Goal: Register for event/course

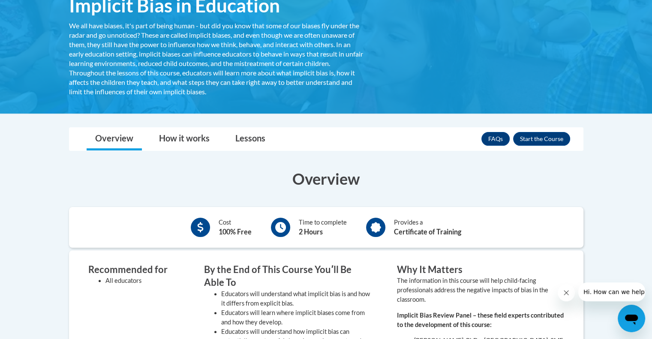
scroll to position [159, 0]
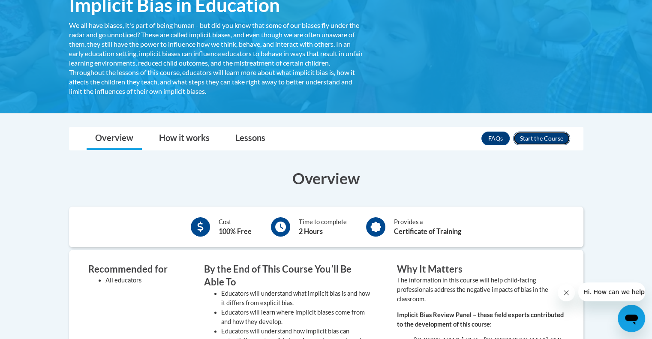
click at [541, 135] on button "Enroll" at bounding box center [541, 139] width 57 height 14
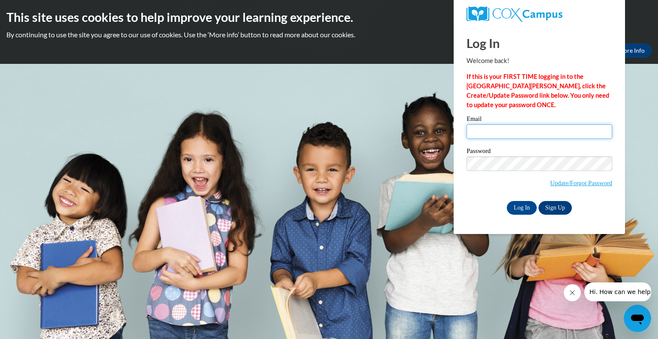
click at [495, 134] on input "Email" at bounding box center [540, 131] width 146 height 15
type input "e20258158@dekalbschoolsga.org"
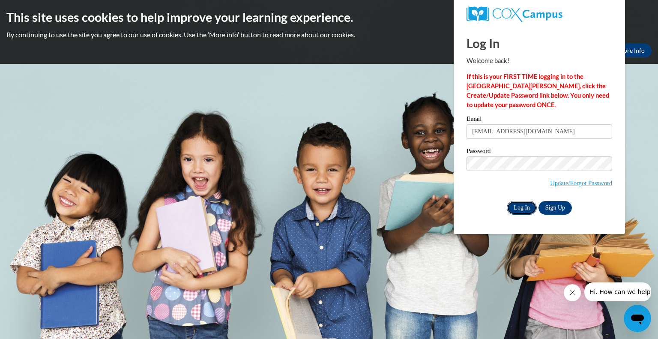
click at [519, 208] on input "Log In" at bounding box center [522, 208] width 30 height 14
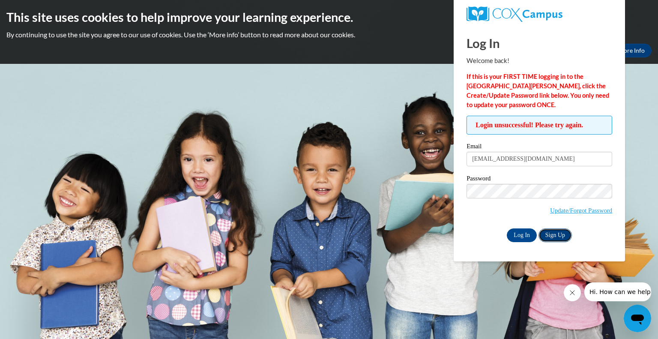
click at [558, 240] on link "Sign Up" at bounding box center [555, 235] width 33 height 14
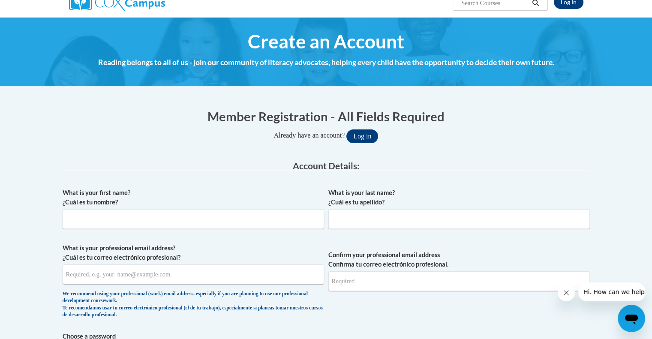
scroll to position [98, 0]
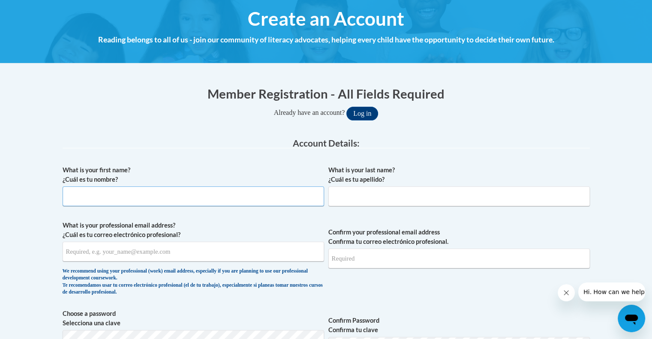
click at [127, 194] on input "What is your first name? ¿Cuál es tu nombre?" at bounding box center [193, 196] width 261 height 20
type input "Shuvra"
click at [372, 198] on input "What is your last name? ¿Cuál es tu apellido?" at bounding box center [458, 196] width 261 height 20
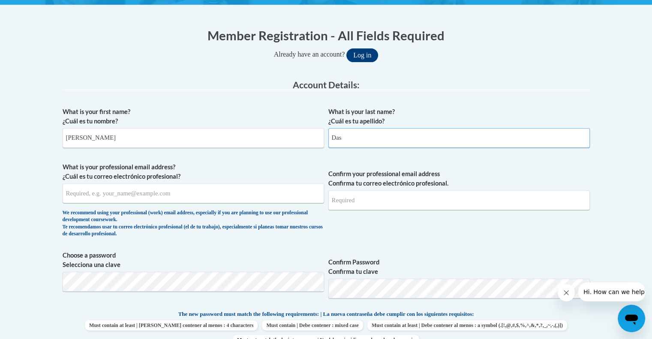
scroll to position [158, 0]
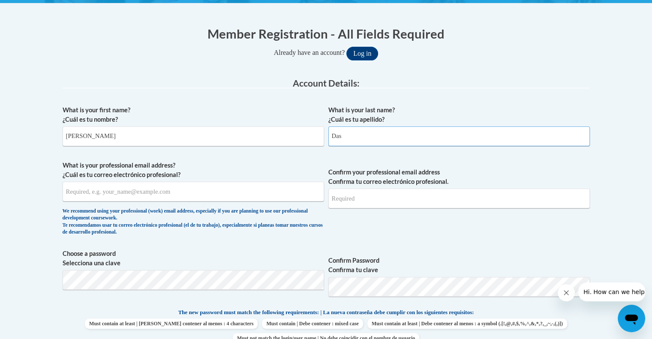
type input "Das"
click at [111, 189] on input "What is your professional email address? ¿Cuál es tu correo electrónico profesi…" at bounding box center [193, 192] width 261 height 20
type input "e20258158@dekabschoolsga.org"
click at [357, 199] on input "Confirm your professional email address Confirma tu correo electrónico profesio…" at bounding box center [458, 199] width 261 height 20
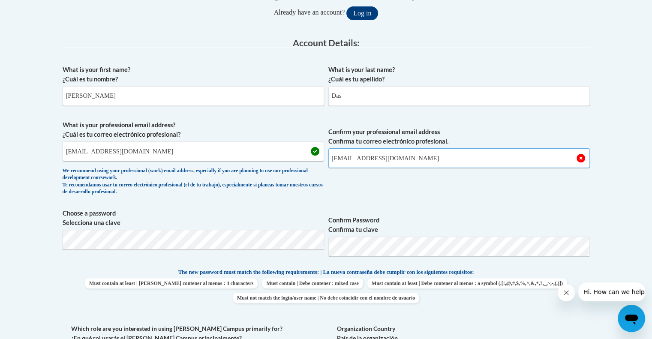
scroll to position [200, 0]
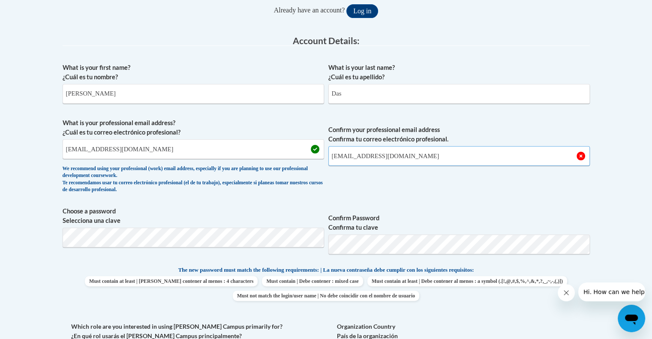
type input "e20258158@dekalbschoolsga.org"
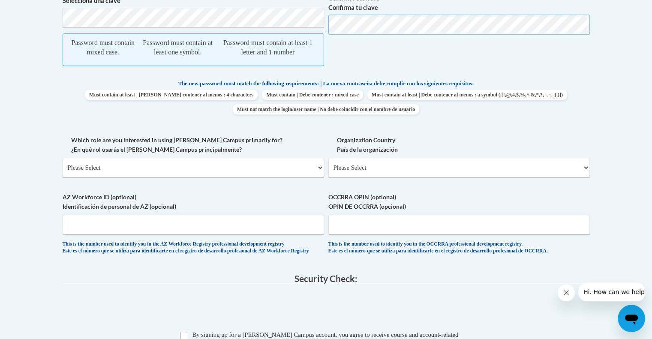
scroll to position [426, 0]
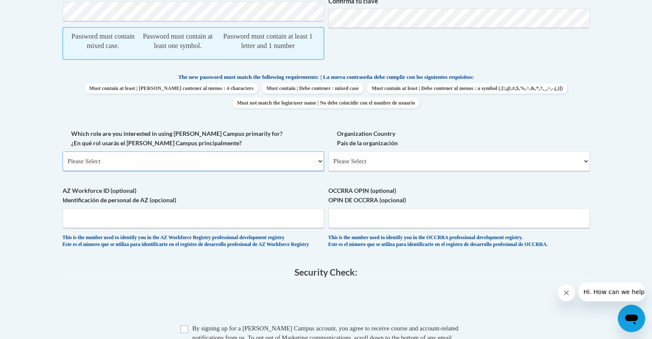
click at [319, 164] on select "Please Select College/University | Colegio/Universidad Community/Nonprofit Part…" at bounding box center [193, 161] width 261 height 20
click at [63, 151] on select "Please Select College/University | Colegio/Universidad Community/Nonprofit Part…" at bounding box center [193, 161] width 261 height 20
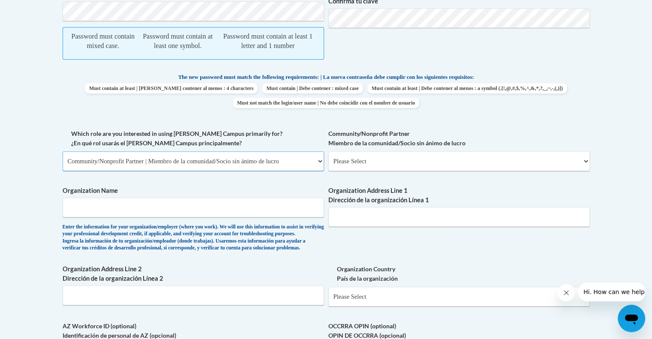
click at [314, 160] on select "Please Select College/University | Colegio/Universidad Community/Nonprofit Part…" at bounding box center [193, 161] width 261 height 20
select select "fbf2d438-af2f-41f8-98f1-81c410e29de3"
click at [63, 151] on select "Please Select College/University | Colegio/Universidad Community/Nonprofit Part…" at bounding box center [193, 161] width 261 height 20
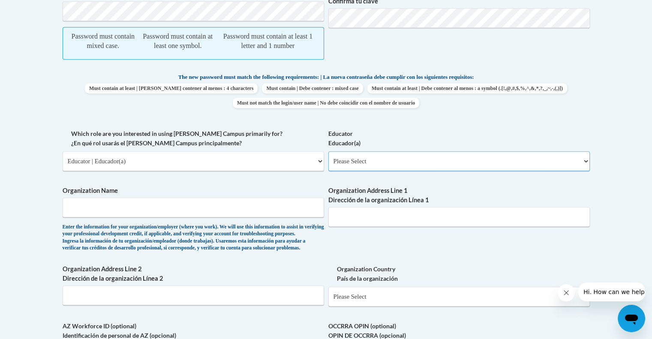
click at [580, 165] on select "Please Select Early Learning/Daycare Teacher/Family Home Care Provider | Maestr…" at bounding box center [458, 161] width 261 height 20
click at [328, 151] on select "Please Select Early Learning/Daycare Teacher/Family Home Care Provider | Maestr…" at bounding box center [458, 161] width 261 height 20
click at [581, 163] on select "Please Select Early Learning/Daycare Teacher/Family Home Care Provider | Maestr…" at bounding box center [458, 161] width 261 height 20
click at [328, 151] on select "Please Select Early Learning/Daycare Teacher/Family Home Care Provider | Maestr…" at bounding box center [458, 161] width 261 height 20
click at [583, 163] on select "Please Select Early Learning/Daycare Teacher/Family Home Care Provider | Maestr…" at bounding box center [458, 161] width 261 height 20
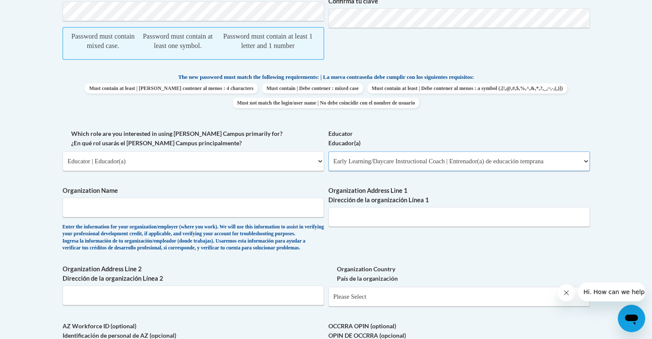
select select "d5fdb05a-b36c-4d60-97fa-9afceda7e903"
click at [328, 151] on select "Please Select Early Learning/Daycare Teacher/Family Home Care Provider | Maestr…" at bounding box center [458, 161] width 261 height 20
click at [106, 204] on input "Organization Name" at bounding box center [193, 208] width 261 height 20
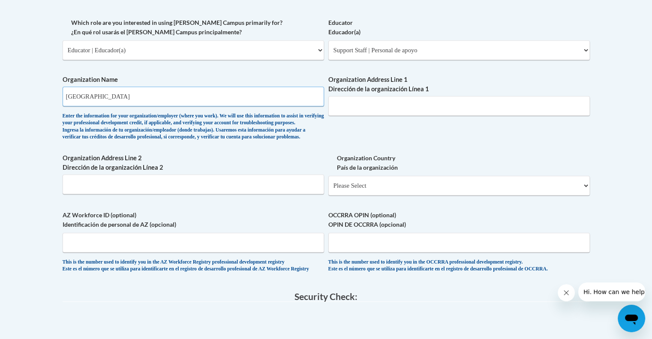
scroll to position [559, 0]
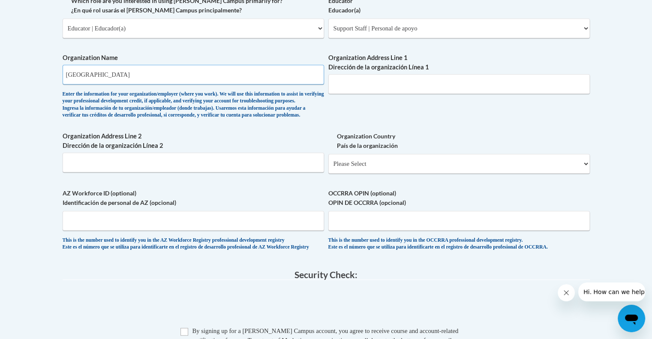
type input "doraville united elementary school"
click at [581, 174] on select "Please Select United States | Estados Unidos Outside of the United States | Fue…" at bounding box center [458, 164] width 261 height 20
select select "ad49bcad-a171-4b2e-b99c-48b446064914"
click at [328, 168] on select "Please Select United States | Estados Unidos Outside of the United States | Fue…" at bounding box center [458, 164] width 261 height 20
select select
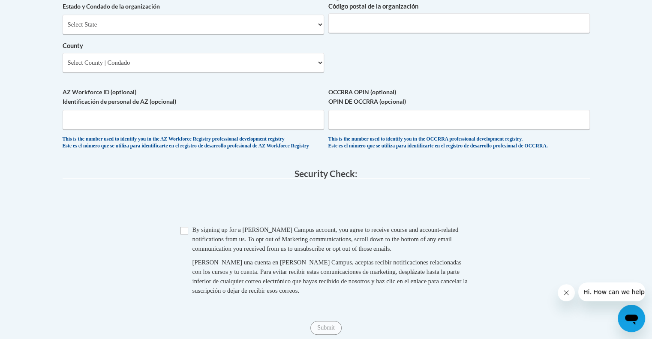
scroll to position [756, 0]
click at [184, 234] on input "Checkbox" at bounding box center [184, 230] width 8 height 8
checkbox input "true"
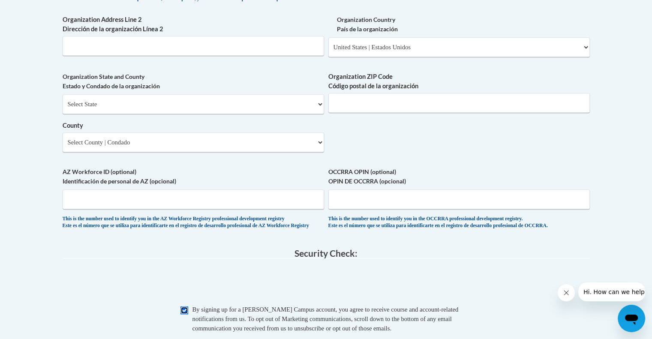
scroll to position [676, 0]
click at [314, 114] on select "Select State Alabama Alaska Arizona Arkansas California Colorado Connecticut De…" at bounding box center [193, 105] width 261 height 20
select select "Georgia"
click at [63, 108] on select "Select State Alabama Alaska Arizona Arkansas California Colorado Connecticut De…" at bounding box center [193, 105] width 261 height 20
click at [312, 153] on select "Select County Appling Atkinson Bacon Baker Baldwin Banks Barrow Bartow Ben Hill…" at bounding box center [193, 143] width 261 height 20
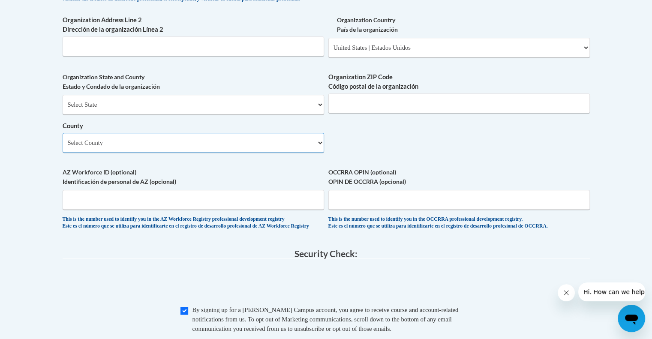
select select "DeKalb"
click at [63, 146] on select "Select County Appling Atkinson Bacon Baker Baldwin Banks Barrow Bartow Ben Hill…" at bounding box center [193, 143] width 261 height 20
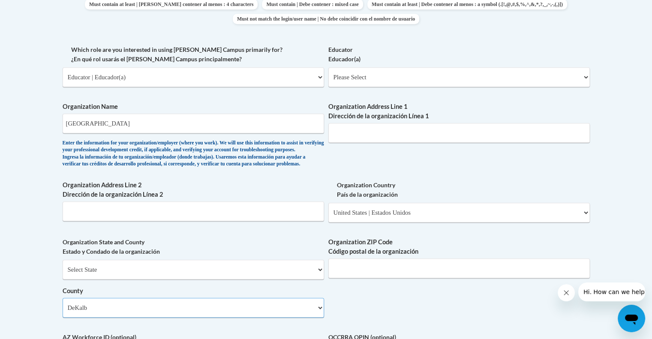
scroll to position [465, 0]
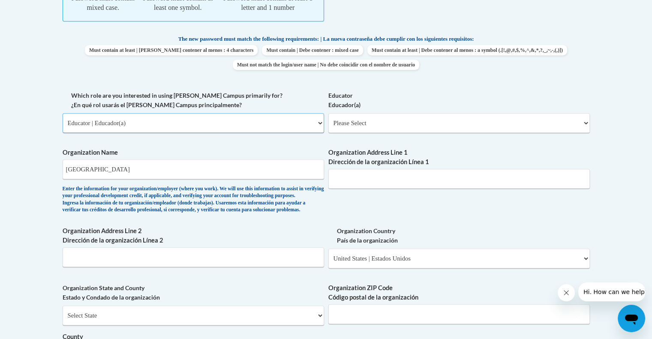
click at [312, 125] on select "Please Select College/University | Colegio/Universidad Community/Nonprofit Part…" at bounding box center [193, 123] width 261 height 20
click at [63, 113] on select "Please Select College/University | Colegio/Universidad Community/Nonprofit Part…" at bounding box center [193, 123] width 261 height 20
click at [583, 128] on select "Please Select Early Learning/Daycare Teacher/Family Home Care Provider | Maestr…" at bounding box center [458, 123] width 261 height 20
select select "8e40623d-54d0-45cd-9f92-5df65cd3f8cf"
click at [328, 113] on select "Please Select Early Learning/Daycare Teacher/Family Home Care Provider | Maestr…" at bounding box center [458, 123] width 261 height 20
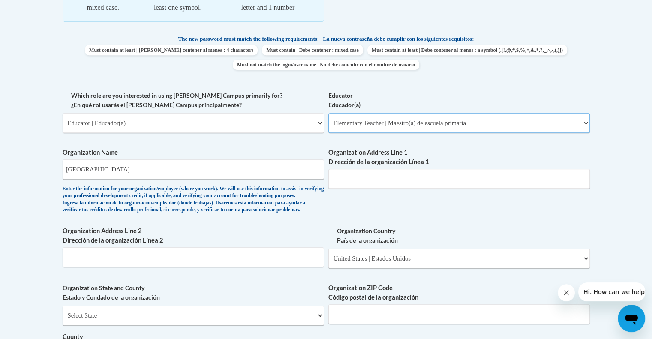
select select "null"
click at [584, 123] on select "Please Select Early Learning/Daycare Teacher/Family Home Care Provider | Maestr…" at bounding box center [458, 123] width 261 height 20
click at [328, 113] on select "Please Select Early Learning/Daycare Teacher/Family Home Care Provider | Maestr…" at bounding box center [458, 123] width 261 height 20
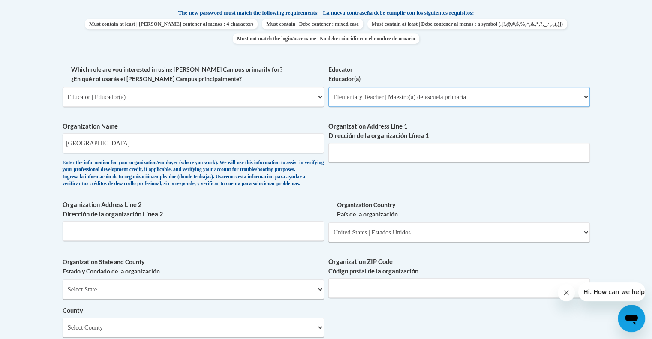
scroll to position [504, 0]
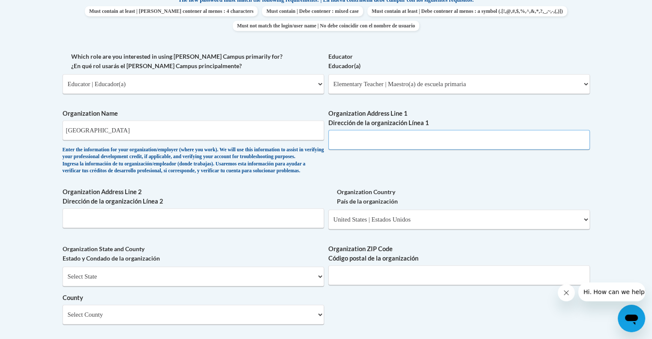
click at [355, 140] on input "Organization Address Line 1 Dirección de la organización Línea 1" at bounding box center [458, 140] width 261 height 20
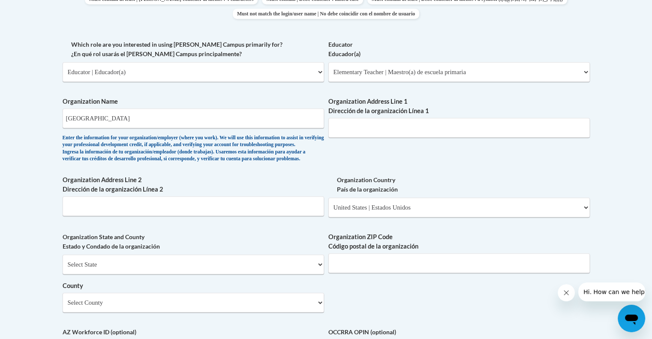
scroll to position [509, 0]
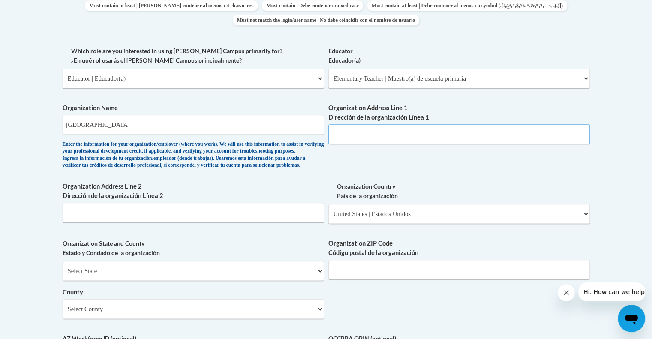
click at [349, 131] on input "Organization Address Line 1 Dirección de la organización Línea 1" at bounding box center [458, 134] width 261 height 20
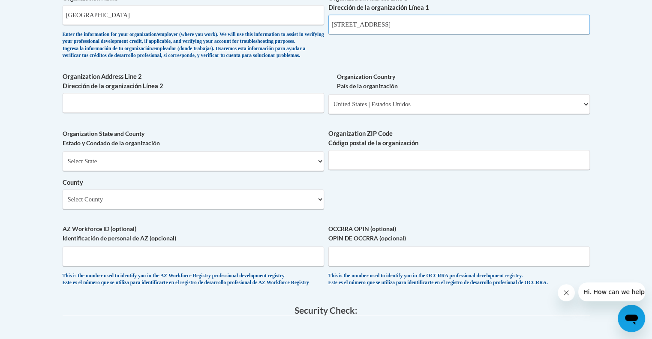
scroll to position [644, 0]
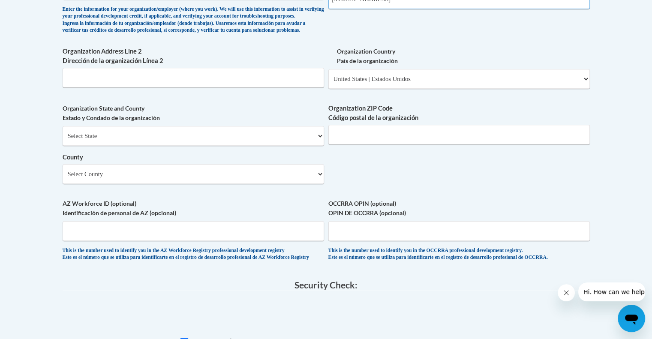
type input "3630 shallowford road ne doraville"
click at [309, 146] on select "Select State Alabama Alaska Arizona Arkansas California Colorado Connecticut De…" at bounding box center [193, 136] width 261 height 20
select select "Georgia"
click at [63, 140] on select "Select State Alabama Alaska Arizona Arkansas California Colorado Connecticut De…" at bounding box center [193, 136] width 261 height 20
click at [312, 184] on select "Select County Appling Atkinson Bacon Baker Baldwin Banks Barrow Bartow Ben Hill…" at bounding box center [193, 174] width 261 height 20
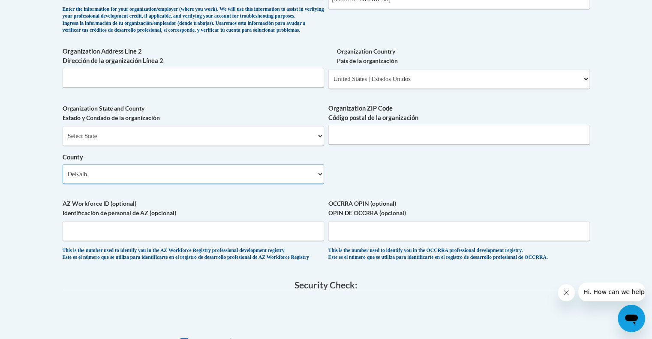
click at [63, 178] on select "Select County Appling Atkinson Bacon Baker Baldwin Banks Barrow Bartow Ben Hill…" at bounding box center [193, 174] width 261 height 20
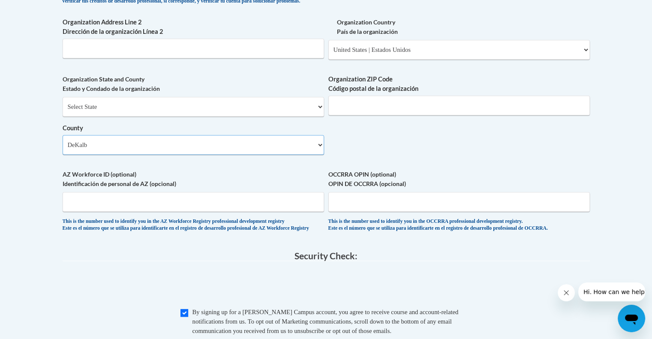
scroll to position [665, 0]
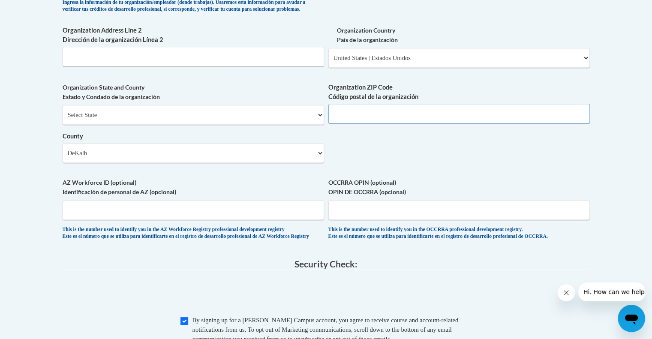
click at [356, 123] on input "Organization ZIP Code Código postal de la organización" at bounding box center [458, 114] width 261 height 20
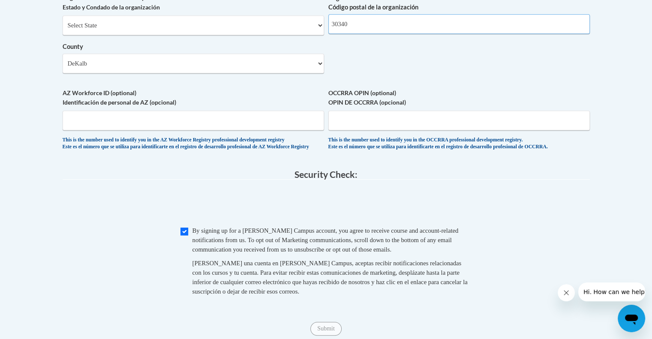
scroll to position [778, 0]
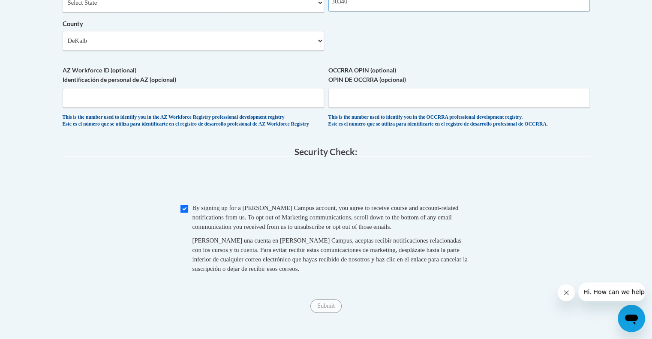
type input "30340"
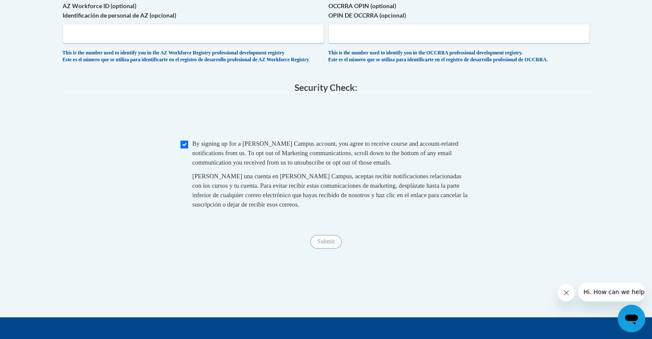
scroll to position [848, 0]
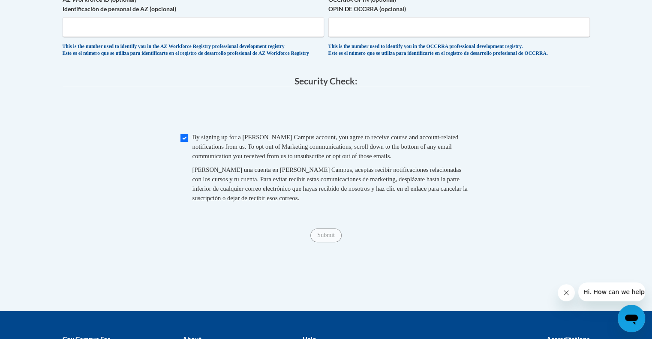
click at [326, 238] on span "Submit" at bounding box center [325, 234] width 31 height 7
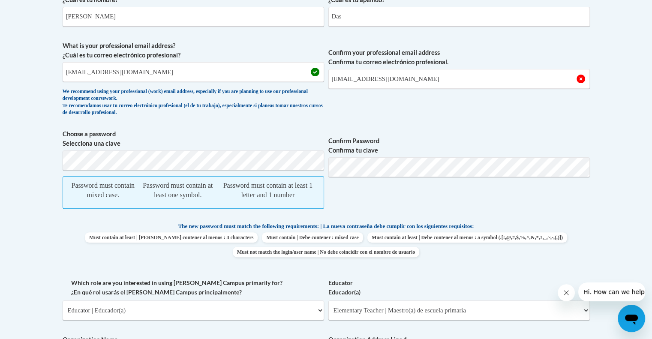
scroll to position [814, 0]
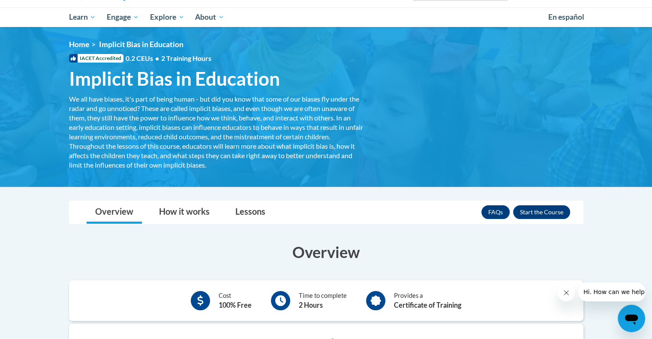
scroll to position [55, 0]
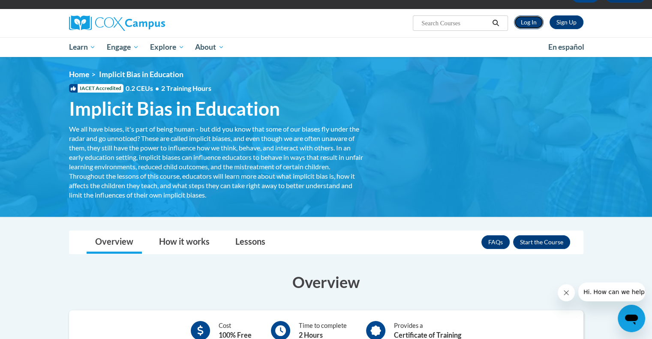
click at [519, 22] on link "Log In" at bounding box center [529, 22] width 30 height 14
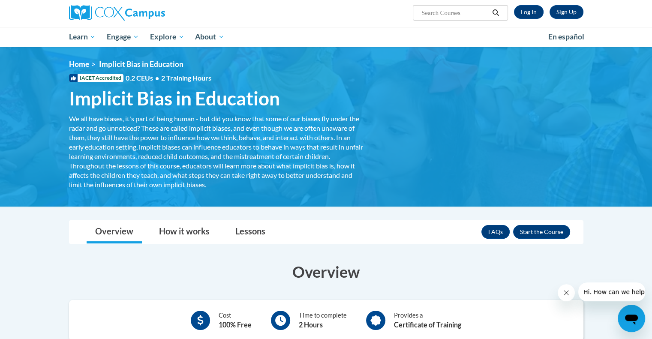
scroll to position [66, 0]
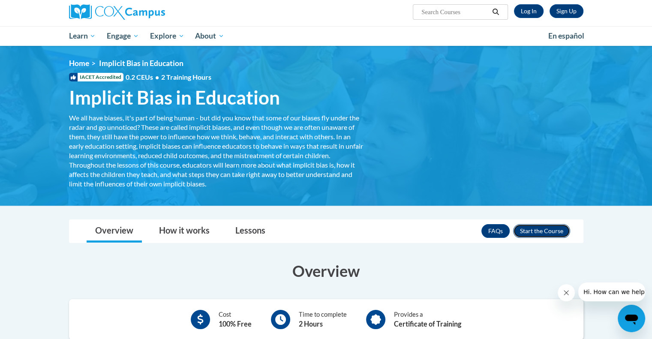
click at [546, 231] on button "Enroll" at bounding box center [541, 231] width 57 height 14
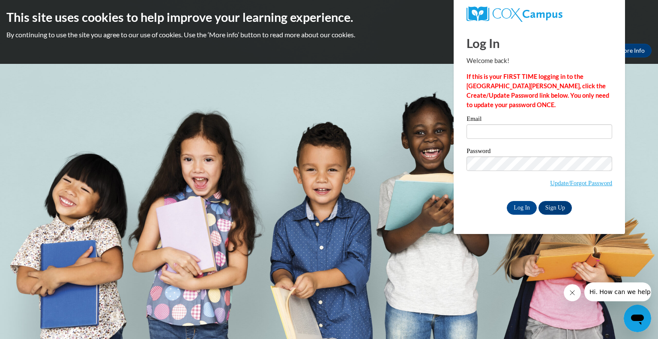
click at [347, 93] on body "This site uses cookies to help improve your learning experience. By continuing …" at bounding box center [329, 169] width 658 height 339
click at [518, 206] on input "Log In" at bounding box center [522, 208] width 30 height 14
click at [479, 205] on div "Log In Sign Up" at bounding box center [540, 208] width 146 height 14
click at [558, 209] on link "Sign Up" at bounding box center [555, 208] width 33 height 14
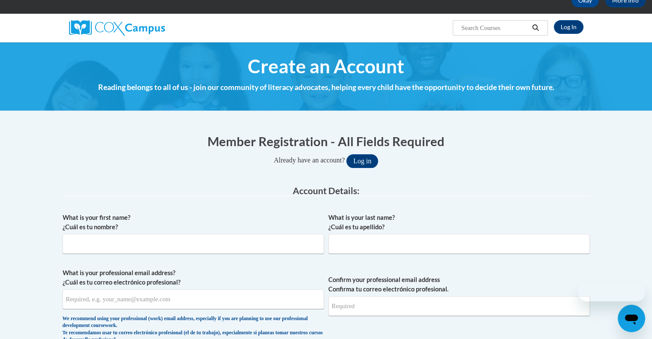
scroll to position [98, 0]
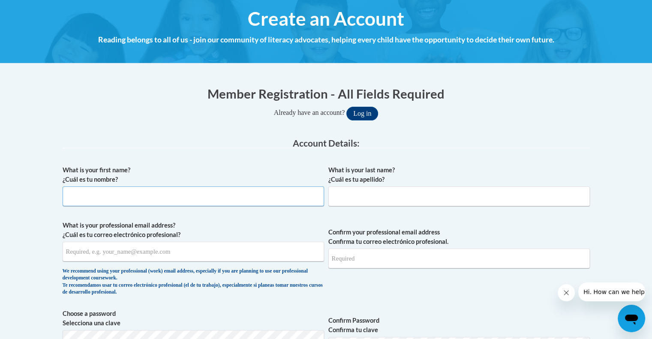
click at [121, 194] on input "What is your first name? ¿Cuál es tu nombre?" at bounding box center [193, 196] width 261 height 20
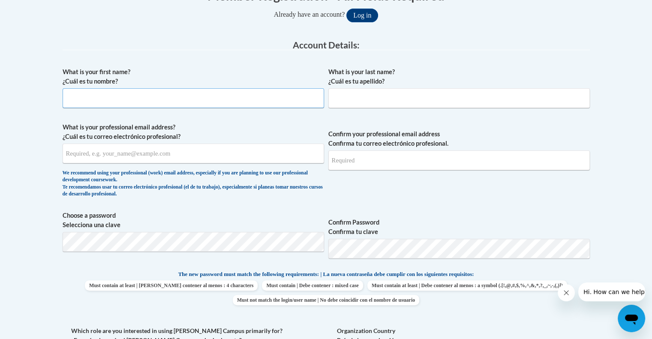
scroll to position [254, 0]
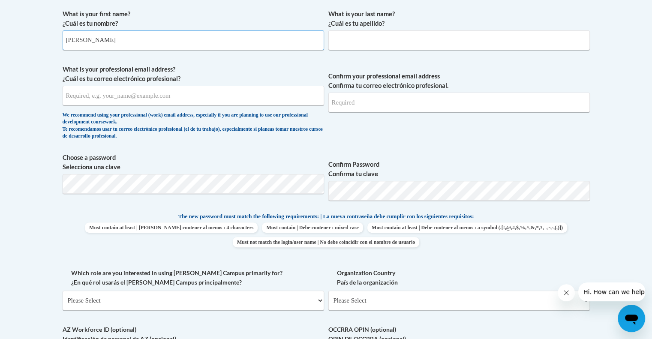
type input "[PERSON_NAME]"
click at [376, 39] on input "What is your last name? ¿Cuál es tu apellido?" at bounding box center [458, 40] width 261 height 20
type input "Das"
click at [87, 97] on input "What is your professional email address? ¿Cuál es tu correo electrónico profesi…" at bounding box center [193, 96] width 261 height 20
type input "[EMAIL_ADDRESS][DOMAIN_NAME]"
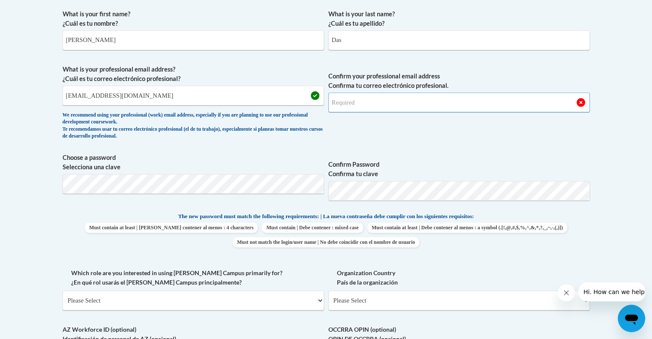
click at [359, 100] on input "Confirm your professional email address Confirma tu correo electrónico profesio…" at bounding box center [458, 103] width 261 height 20
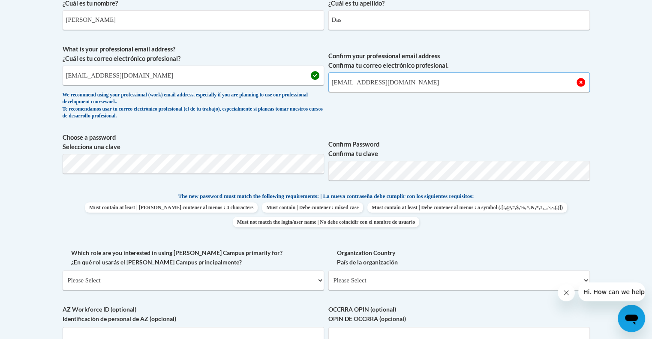
scroll to position [277, 0]
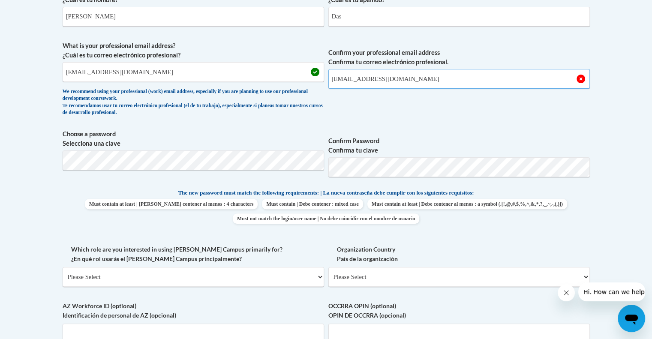
type input "e20258158@dekalbschoolsga.org"
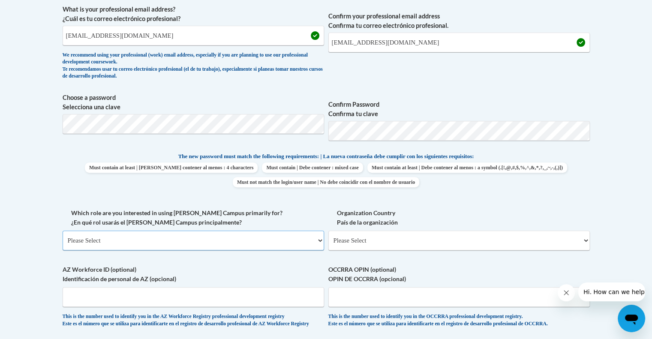
scroll to position [319, 0]
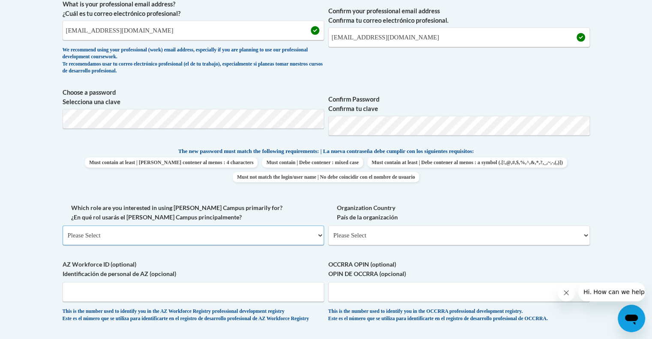
click at [305, 239] on select "Please Select College/University | Colegio/Universidad Community/Nonprofit Part…" at bounding box center [193, 235] width 261 height 20
click at [63, 225] on select "Please Select College/University | Colegio/Universidad Community/Nonprofit Part…" at bounding box center [193, 235] width 261 height 20
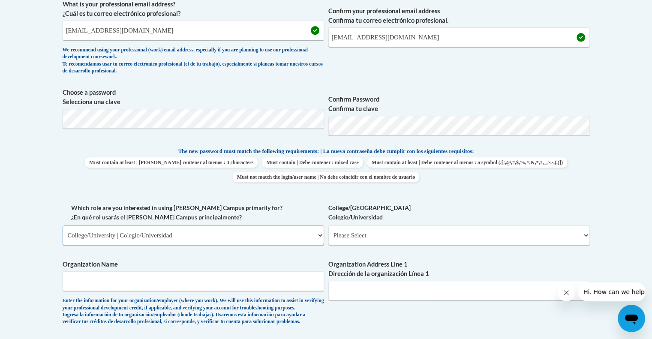
click at [312, 240] on select "Please Select College/University | Colegio/Universidad Community/Nonprofit Part…" at bounding box center [193, 235] width 261 height 20
select select "fbf2d438-af2f-41f8-98f1-81c410e29de3"
click at [63, 225] on select "Please Select College/University | Colegio/Universidad Community/Nonprofit Part…" at bounding box center [193, 235] width 261 height 20
click at [579, 237] on select "Please Select Early Learning/Daycare Teacher/Family Home Care Provider | Maestr…" at bounding box center [458, 235] width 261 height 20
select select "8e40623d-54d0-45cd-9f92-5df65cd3f8cf"
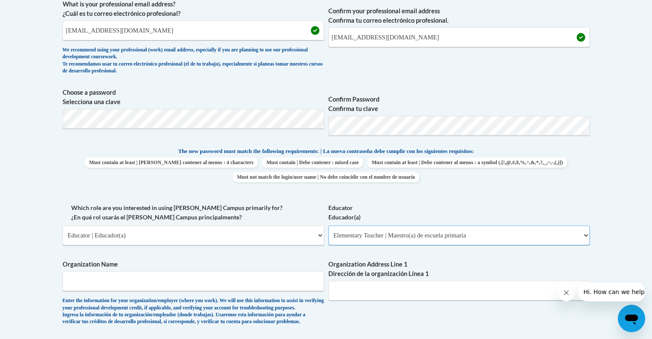
click at [328, 225] on select "Please Select Early Learning/Daycare Teacher/Family Home Care Provider | Maestr…" at bounding box center [458, 235] width 261 height 20
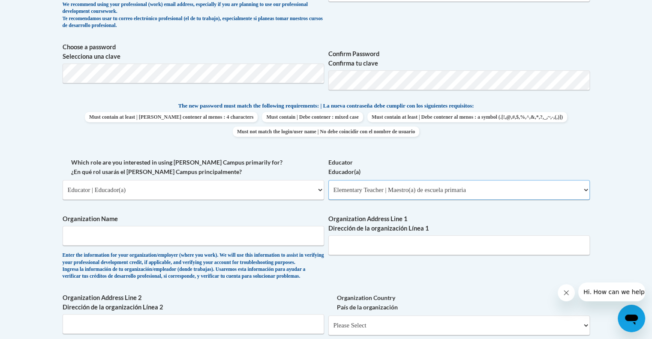
scroll to position [367, 0]
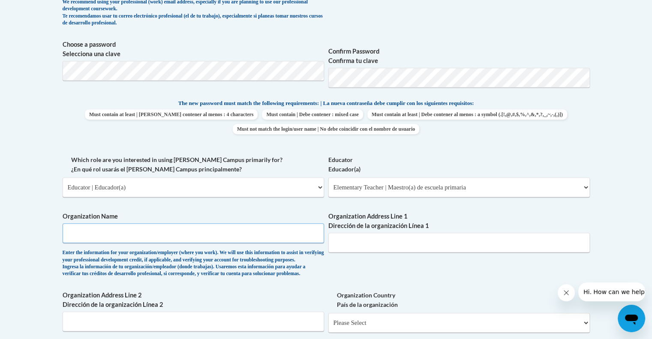
click at [126, 232] on input "Organization Name" at bounding box center [193, 233] width 261 height 20
type input "Doraville United elementary school"
click at [359, 240] on input "Organization Address Line 1 Dirección de la organización Línea 1" at bounding box center [458, 243] width 261 height 20
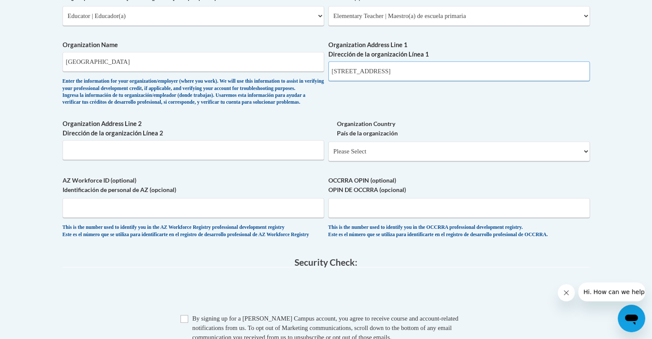
scroll to position [539, 0]
type input "[STREET_ADDRESS]"
click at [575, 160] on select "Please Select United States | Estados Unidos Outside of the United States | Fue…" at bounding box center [458, 151] width 261 height 20
select select "ad49bcad-a171-4b2e-b99c-48b446064914"
click at [328, 154] on select "Please Select United States | Estados Unidos Outside of the United States | Fue…" at bounding box center [458, 151] width 261 height 20
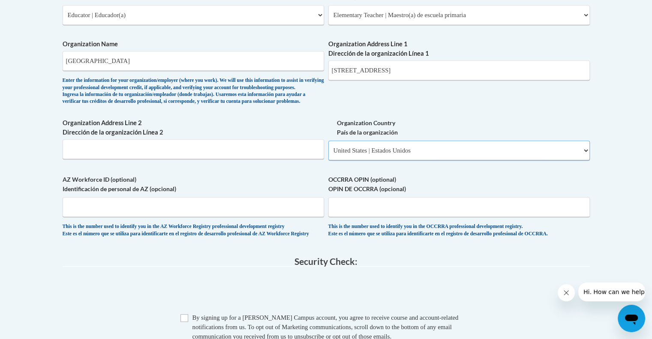
select select
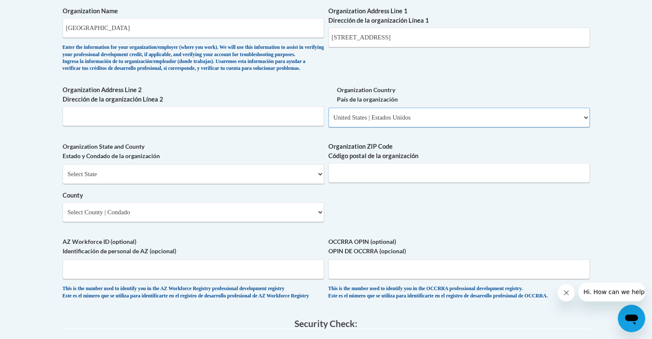
scroll to position [576, 0]
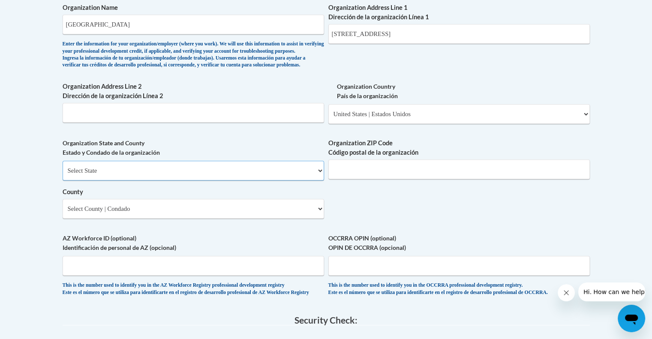
click at [305, 180] on select "Select State Alabama Alaska Arizona Arkansas California Colorado Connecticut De…" at bounding box center [193, 171] width 261 height 20
select select "[US_STATE]"
click at [63, 175] on select "Select State Alabama Alaska Arizona Arkansas California Colorado Connecticut De…" at bounding box center [193, 171] width 261 height 20
click at [315, 219] on select "County" at bounding box center [193, 209] width 261 height 20
click at [317, 219] on select "County" at bounding box center [193, 209] width 261 height 20
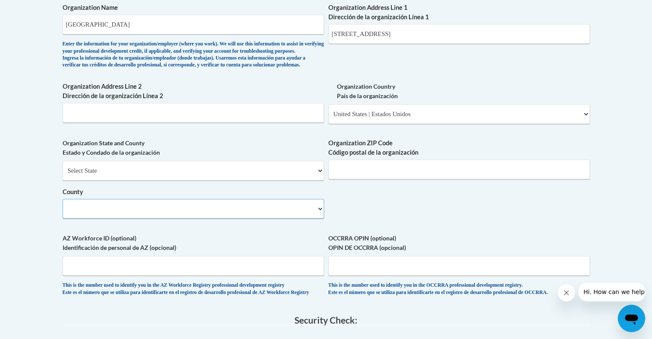
click at [315, 219] on select "County" at bounding box center [193, 209] width 261 height 20
click at [80, 219] on select "County" at bounding box center [193, 209] width 261 height 20
click at [307, 219] on select "County" at bounding box center [193, 209] width 261 height 20
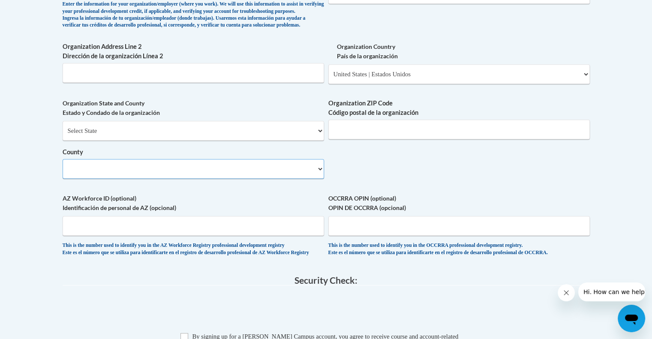
scroll to position [638, 0]
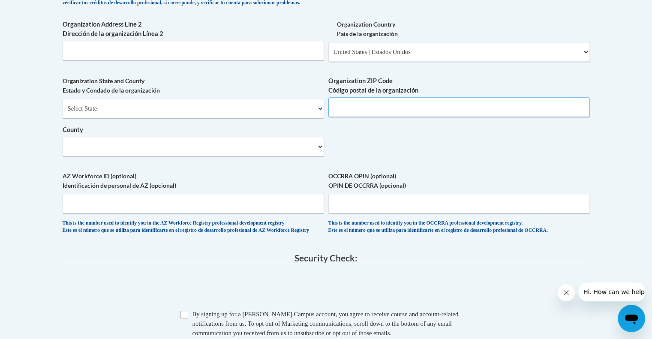
click at [361, 117] on input "Organization ZIP Code Código postal de la organización" at bounding box center [458, 107] width 261 height 20
type input "30340"
click at [316, 156] on select "County" at bounding box center [193, 147] width 261 height 20
click at [102, 156] on select "County" at bounding box center [193, 147] width 261 height 20
select select
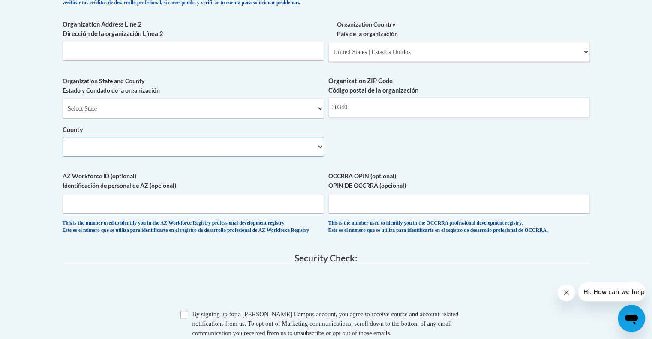
click at [84, 156] on select "County" at bounding box center [193, 147] width 261 height 20
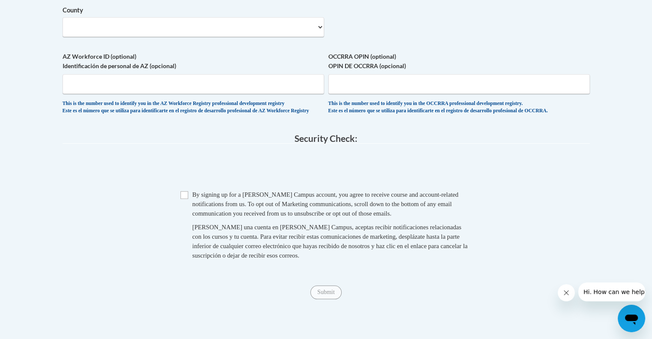
scroll to position [758, 0]
click at [180, 198] on input "Checkbox" at bounding box center [184, 195] width 8 height 8
checkbox input "true"
click at [322, 299] on input "Submit" at bounding box center [325, 292] width 31 height 14
click at [317, 36] on select "County" at bounding box center [193, 27] width 261 height 20
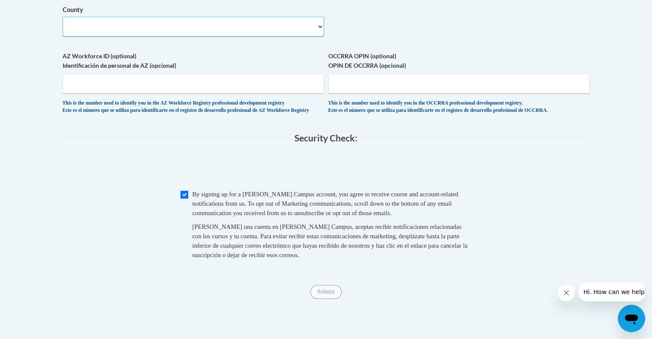
click at [310, 36] on select "County" at bounding box center [193, 27] width 261 height 20
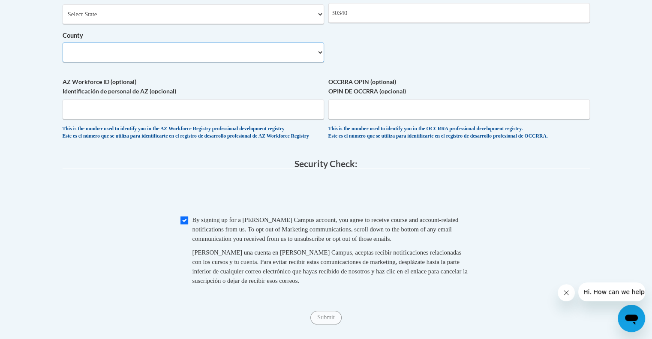
scroll to position [732, 0]
click at [79, 62] on select "County" at bounding box center [193, 52] width 261 height 20
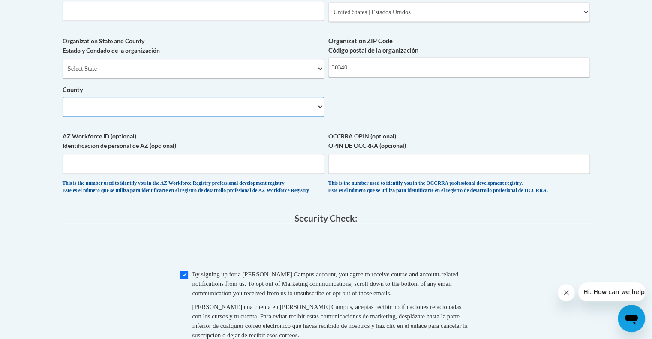
scroll to position [677, 0]
click at [309, 79] on select "Select State Alabama Alaska Arizona Arkansas California Colorado Connecticut De…" at bounding box center [193, 69] width 261 height 20
click at [63, 73] on select "Select State Alabama Alaska Arizona Arkansas California Colorado Connecticut De…" at bounding box center [193, 69] width 261 height 20
click at [178, 117] on select "County" at bounding box center [193, 107] width 261 height 20
click at [314, 117] on select "County" at bounding box center [193, 107] width 261 height 20
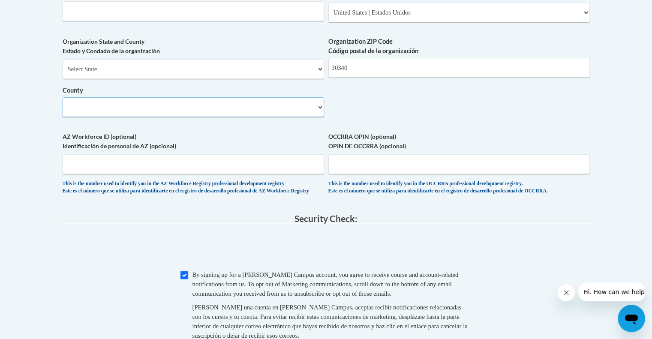
click at [314, 117] on select "County" at bounding box center [193, 107] width 261 height 20
click at [285, 117] on select "County" at bounding box center [193, 107] width 261 height 20
click at [89, 117] on select "County" at bounding box center [193, 107] width 261 height 20
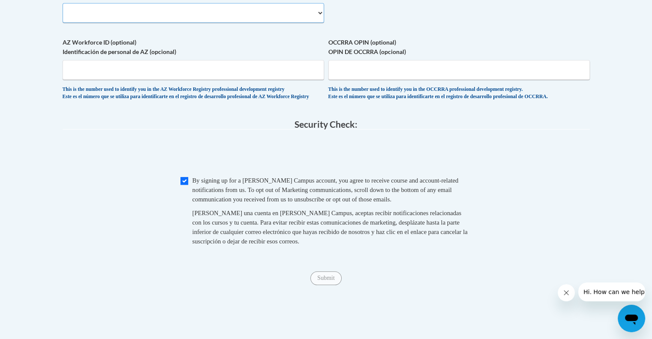
scroll to position [674, 0]
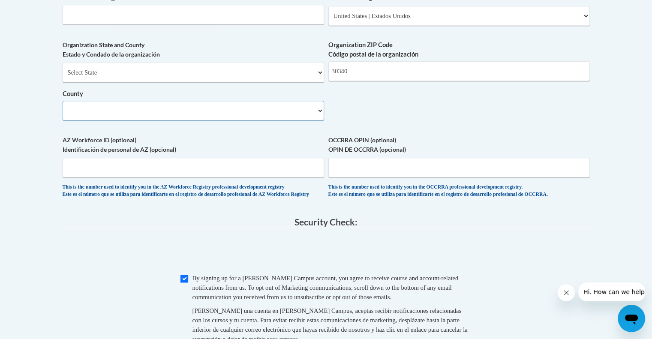
click at [100, 120] on select "County" at bounding box center [193, 111] width 261 height 20
click at [309, 120] on select "County" at bounding box center [193, 111] width 261 height 20
click at [87, 120] on select "County" at bounding box center [193, 111] width 261 height 20
click at [75, 120] on select "County" at bounding box center [193, 111] width 261 height 20
click at [82, 120] on select "County" at bounding box center [193, 111] width 261 height 20
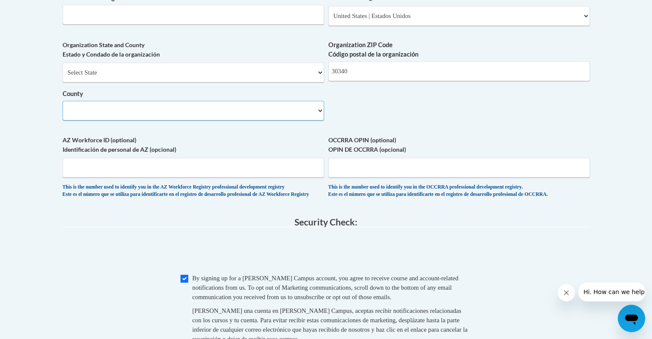
click at [316, 120] on select "County" at bounding box center [193, 111] width 261 height 20
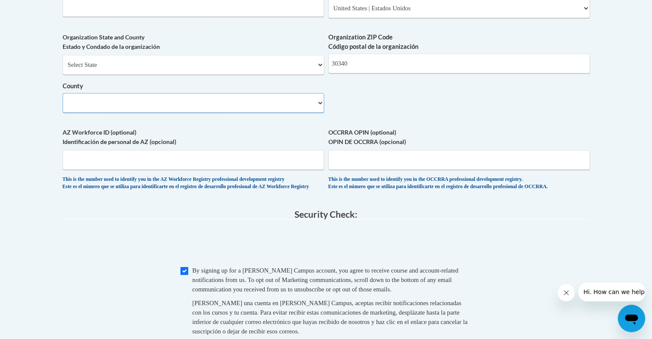
scroll to position [685, 0]
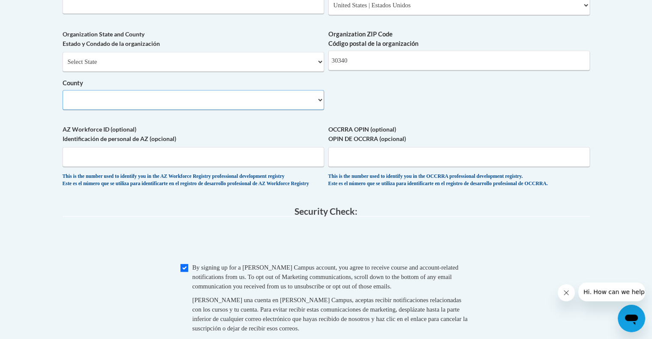
click at [310, 110] on select "County" at bounding box center [193, 100] width 261 height 20
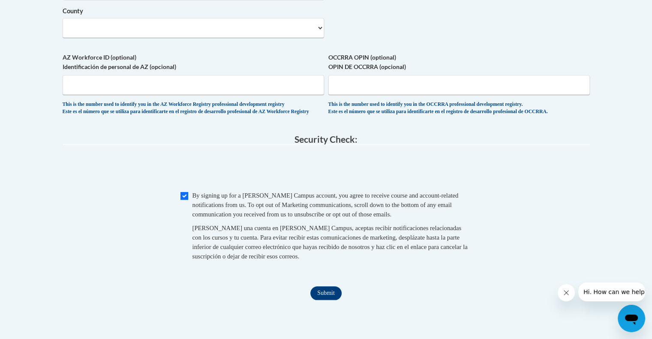
scroll to position [757, 0]
click at [326, 300] on input "Submit" at bounding box center [325, 293] width 31 height 14
click at [91, 37] on select "County" at bounding box center [193, 28] width 261 height 20
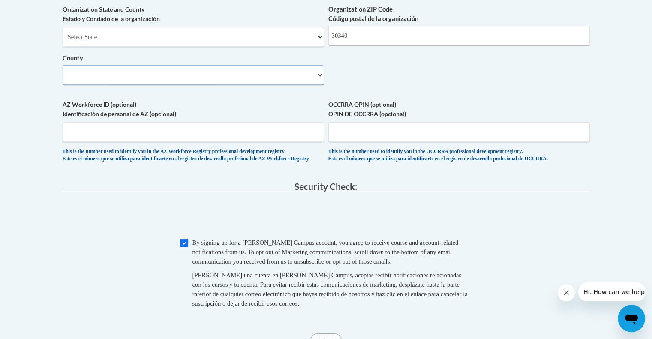
scroll to position [693, 0]
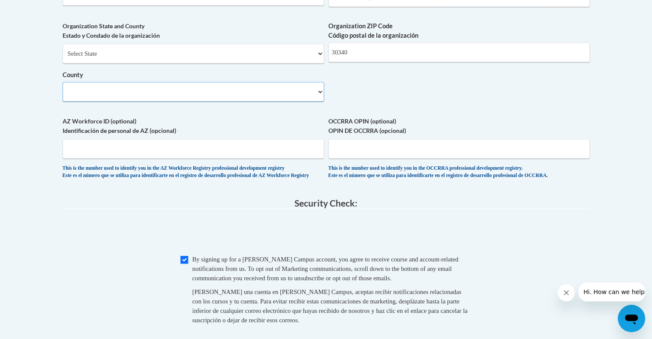
click at [314, 102] on select "County" at bounding box center [193, 92] width 261 height 20
click at [151, 132] on label "AZ Workforce ID (optional) Identificación de personal de AZ (opcional)" at bounding box center [193, 126] width 261 height 19
click at [151, 139] on input "AZ Workforce ID (optional) Identificación de personal de AZ (opcional)" at bounding box center [193, 149] width 261 height 20
click at [80, 102] on select "County" at bounding box center [193, 92] width 261 height 20
click at [74, 102] on select "County" at bounding box center [193, 92] width 261 height 20
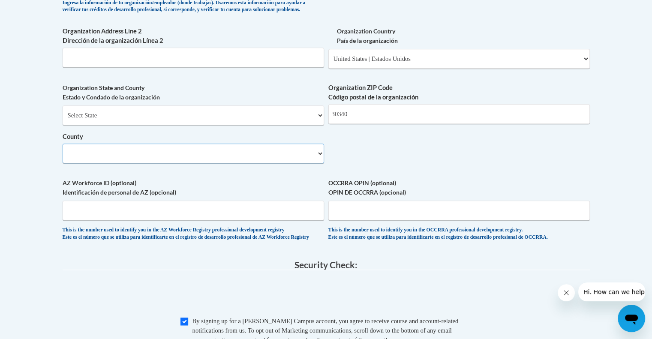
scroll to position [635, 0]
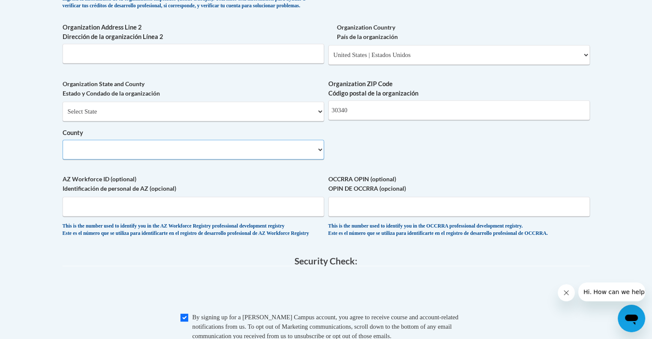
click at [321, 159] on select "County" at bounding box center [193, 150] width 261 height 20
click at [293, 159] on select "County" at bounding box center [193, 150] width 261 height 20
click at [98, 159] on select "County" at bounding box center [193, 150] width 261 height 20
click at [84, 159] on select "County" at bounding box center [193, 150] width 261 height 20
click at [309, 159] on select "County" at bounding box center [193, 150] width 261 height 20
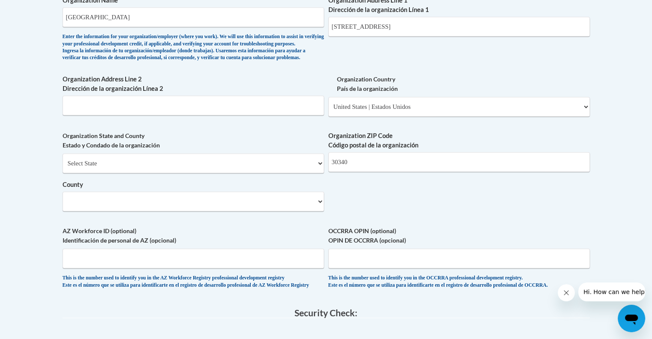
scroll to position [574, 0]
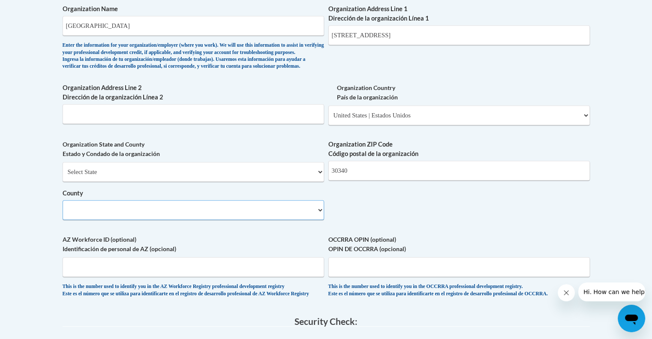
click at [308, 220] on select "County" at bounding box center [193, 210] width 261 height 20
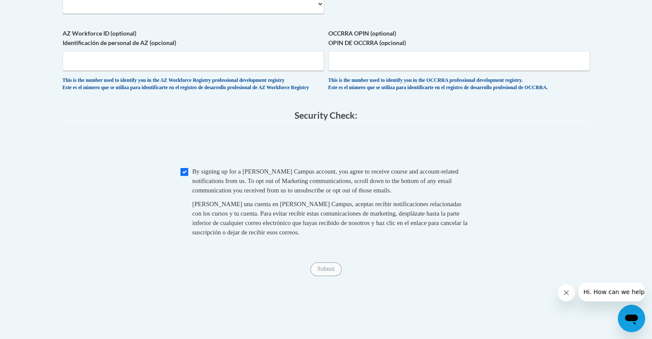
click at [86, 217] on div "Checkbox By signing up for a Cox Campus account, you agree to receive course an…" at bounding box center [326, 206] width 527 height 79
click at [333, 276] on input "Submit" at bounding box center [325, 269] width 31 height 14
click at [166, 44] on label "AZ Workforce ID (optional) Identificación de personal de AZ (opcional)" at bounding box center [193, 38] width 261 height 19
click at [166, 51] on input "AZ Workforce ID (optional) Identificación de personal de AZ (opcional)" at bounding box center [193, 61] width 261 height 20
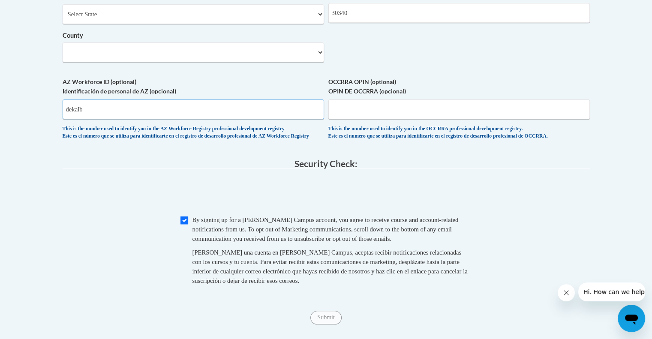
scroll to position [731, 0]
type input "dekalb"
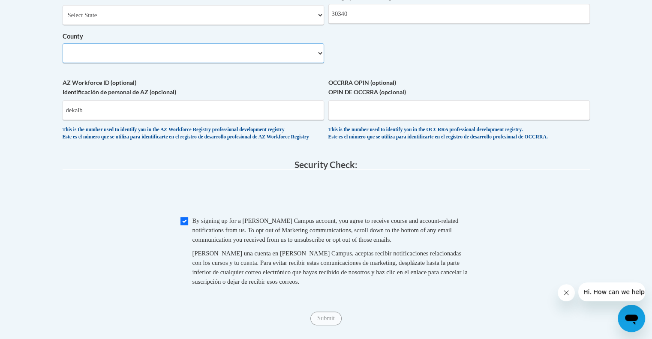
click at [112, 63] on select "County" at bounding box center [193, 53] width 261 height 20
click at [318, 63] on select "County" at bounding box center [193, 53] width 261 height 20
click at [314, 63] on select "County" at bounding box center [193, 53] width 261 height 20
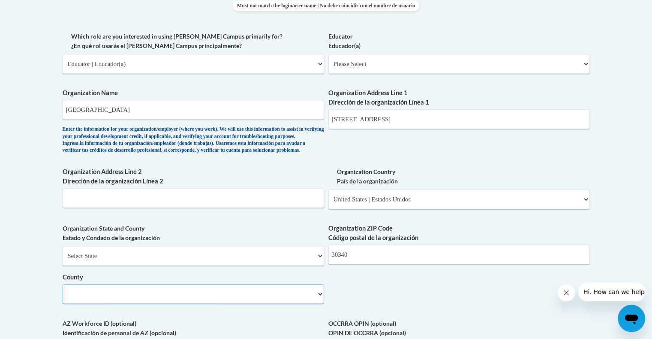
scroll to position [439, 0]
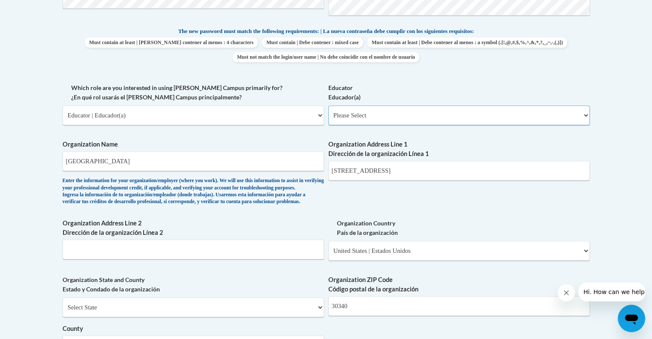
click at [579, 118] on select "Please Select Early Learning/Daycare Teacher/Family Home Care Provider | Maestr…" at bounding box center [458, 115] width 261 height 20
select select "8e40623d-54d0-45cd-9f92-5df65cd3f8cf"
click at [328, 105] on select "Please Select Early Learning/Daycare Teacher/Family Home Care Provider | Maestr…" at bounding box center [458, 115] width 261 height 20
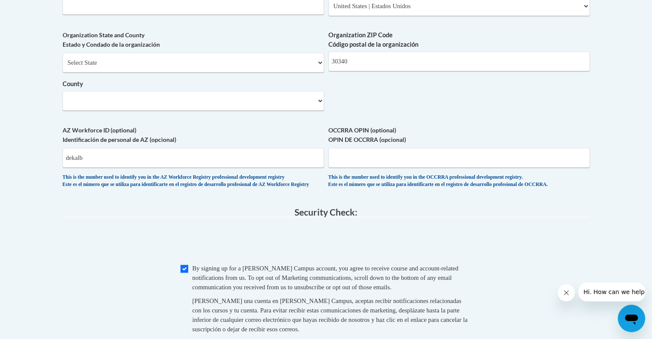
scroll to position [682, 0]
click at [315, 112] on select "County" at bounding box center [193, 102] width 261 height 20
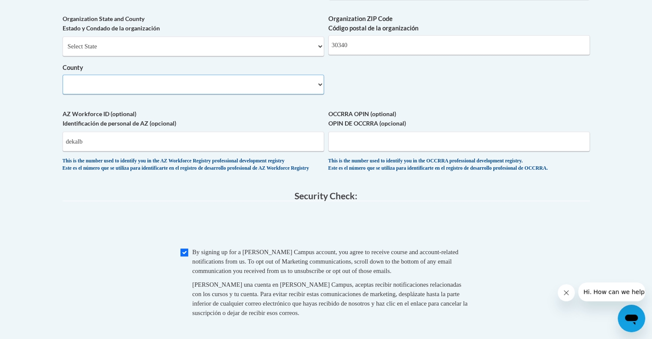
scroll to position [706, 0]
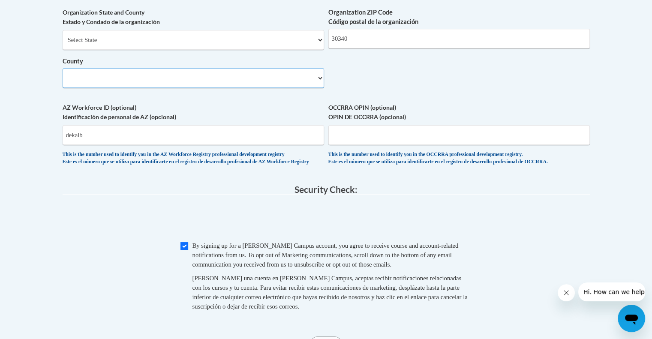
click at [72, 88] on select "County" at bounding box center [193, 78] width 261 height 20
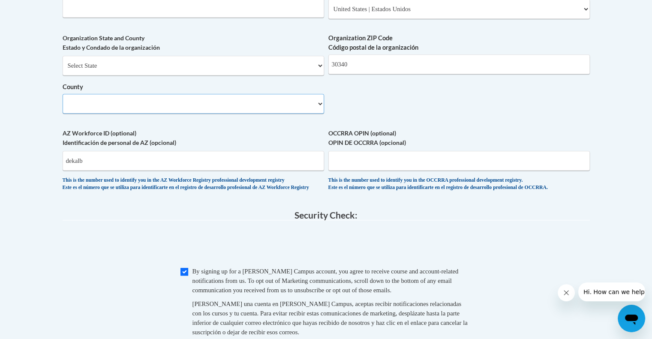
scroll to position [680, 0]
click at [311, 76] on select "Select State Alabama Alaska Arizona Arkansas California Colorado Connecticut De…" at bounding box center [193, 66] width 261 height 20
select select "Georgia"
click at [63, 70] on select "Select State Alabama Alaska Arizona Arkansas California Colorado Connecticut De…" at bounding box center [193, 66] width 261 height 20
click at [319, 114] on select "Select County Appling Atkinson Bacon Baker Baldwin Banks Barrow Bartow Ben Hill…" at bounding box center [193, 104] width 261 height 20
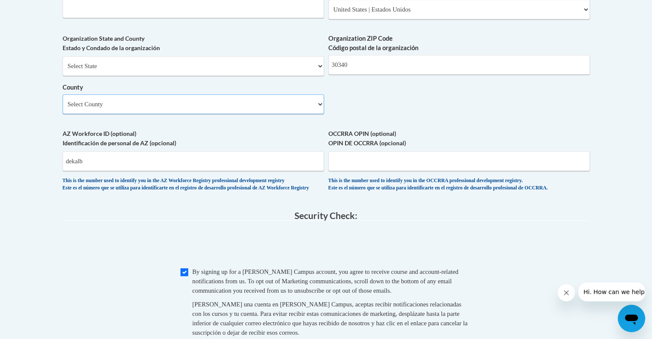
select select "DeKalb"
click at [63, 108] on select "Select County Appling Atkinson Bacon Baker Baldwin Banks Barrow Bartow Ben Hill…" at bounding box center [193, 104] width 261 height 20
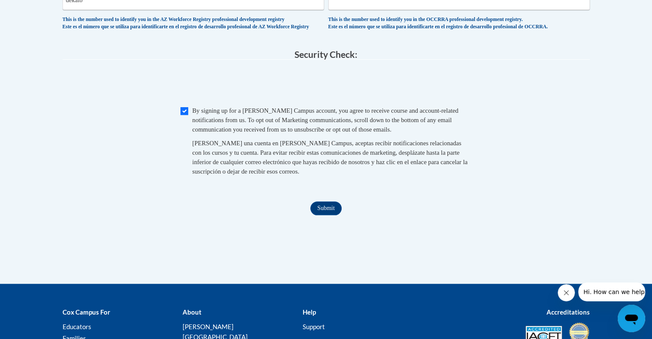
scroll to position [843, 0]
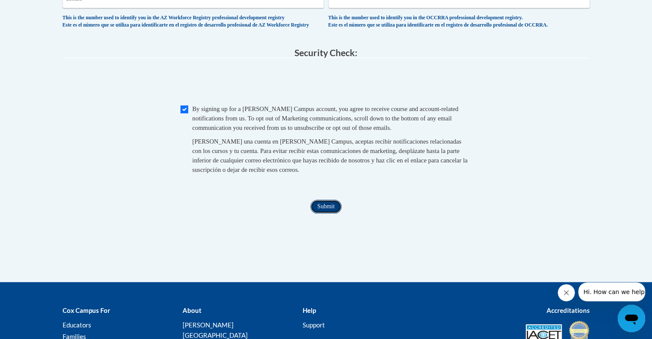
click at [322, 213] on input "Submit" at bounding box center [325, 207] width 31 height 14
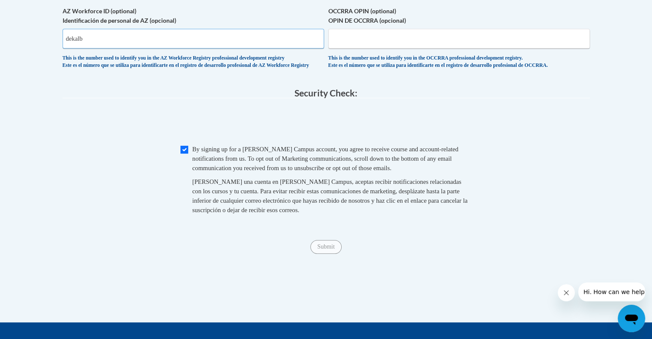
scroll to position [799, 0]
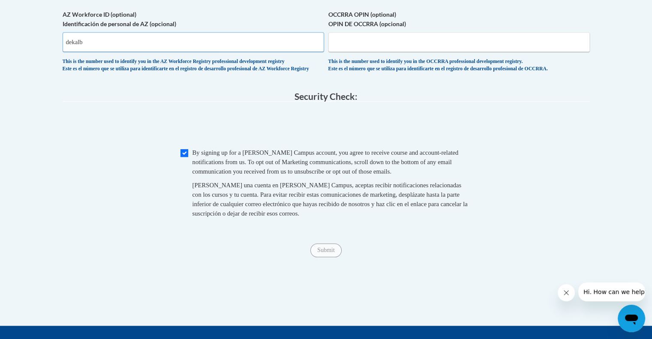
click at [109, 52] on input "dekalb" at bounding box center [193, 42] width 261 height 20
click at [101, 52] on input "dekalb" at bounding box center [193, 42] width 261 height 20
click at [102, 52] on input "dekalb" at bounding box center [193, 42] width 261 height 20
type input "d"
click at [327, 257] on input "Submit" at bounding box center [325, 250] width 31 height 14
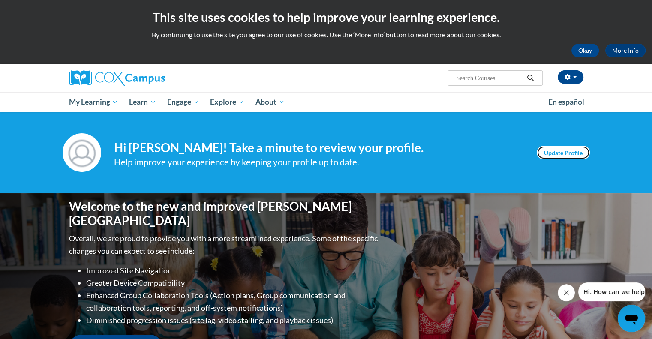
click at [567, 149] on link "Update Profile" at bounding box center [563, 153] width 53 height 14
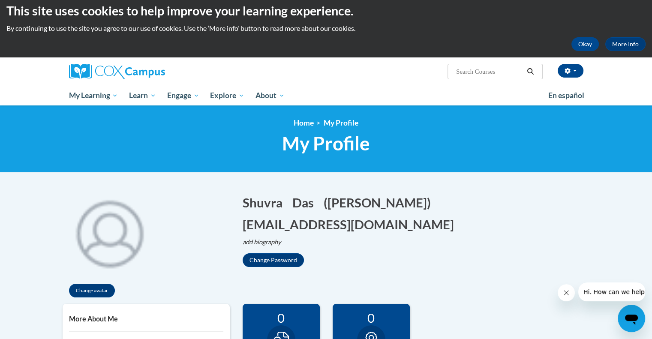
scroll to position [5, 0]
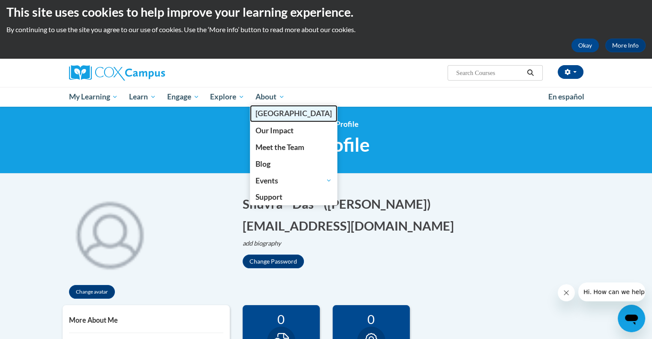
click at [276, 109] on span "[PERSON_NAME][GEOGRAPHIC_DATA]" at bounding box center [293, 113] width 76 height 9
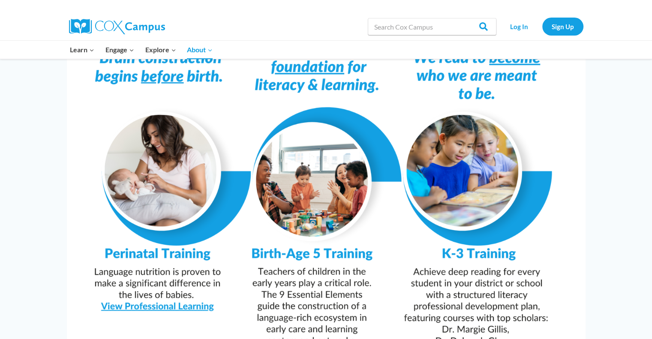
scroll to position [847, 0]
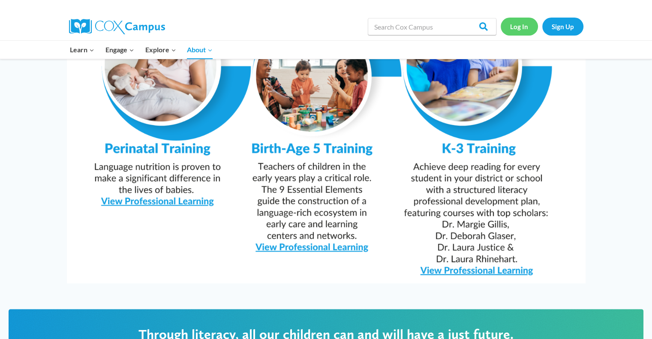
click at [526, 21] on link "Log In" at bounding box center [519, 27] width 37 height 18
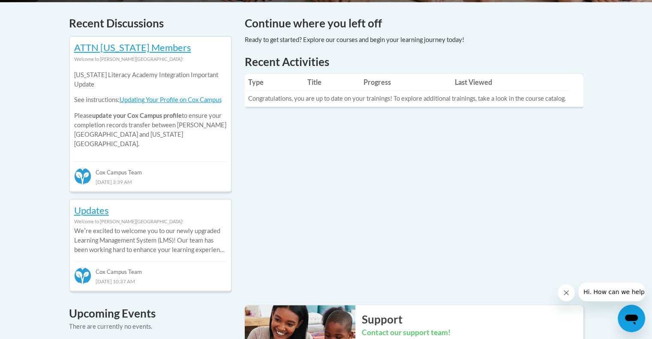
scroll to position [362, 0]
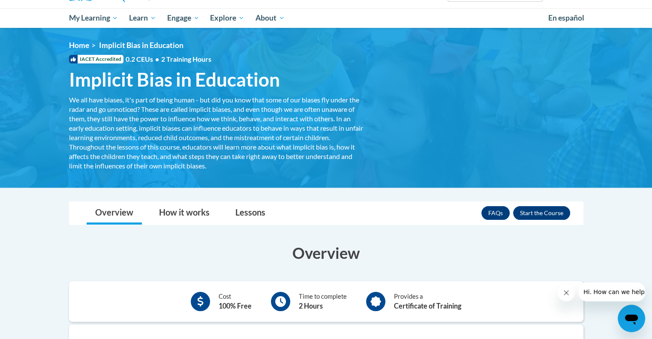
scroll to position [85, 0]
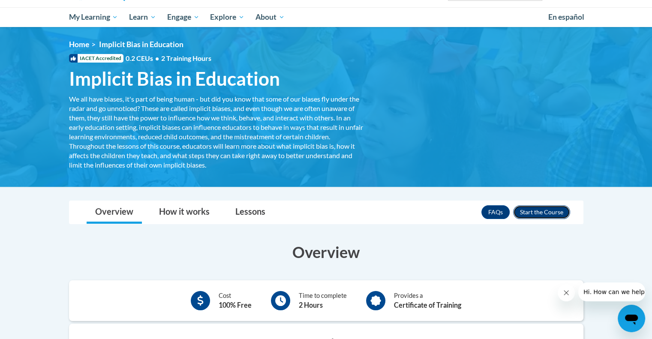
click at [543, 211] on button "Enroll" at bounding box center [541, 212] width 57 height 14
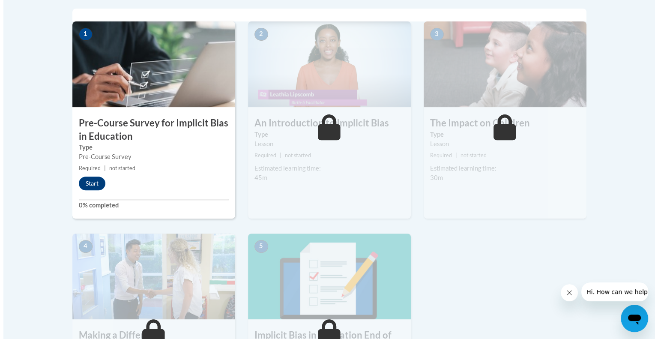
scroll to position [280, 0]
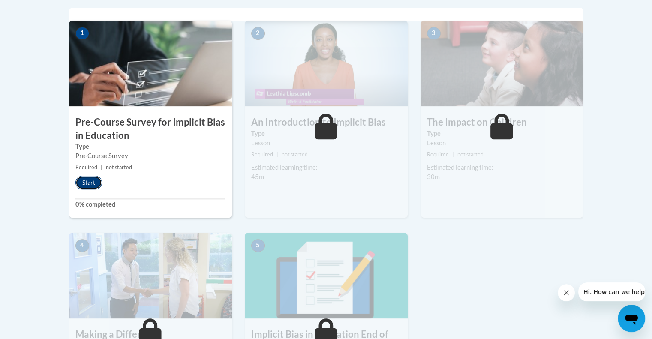
click at [96, 178] on button "Start" at bounding box center [88, 183] width 27 height 14
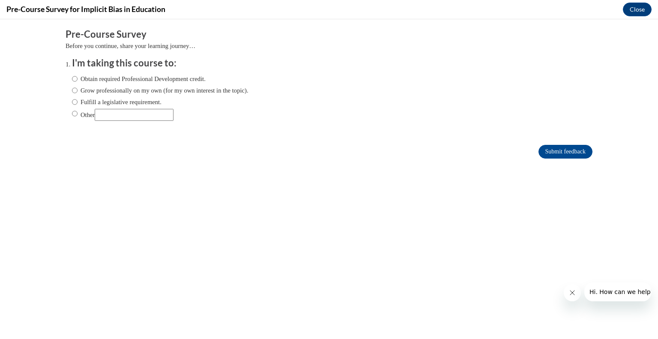
scroll to position [0, 0]
click at [110, 114] on input "Other" at bounding box center [134, 115] width 79 height 12
click at [72, 79] on input "Obtain required Professional Development credit." at bounding box center [75, 78] width 6 height 9
radio input "true"
click at [573, 148] on input "Submit feedback" at bounding box center [566, 152] width 54 height 14
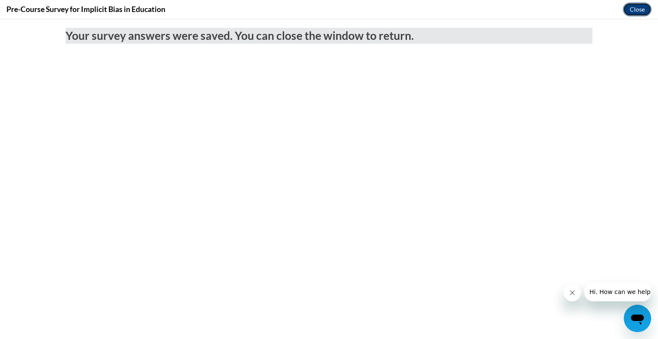
click at [640, 8] on button "Close" at bounding box center [637, 10] width 29 height 14
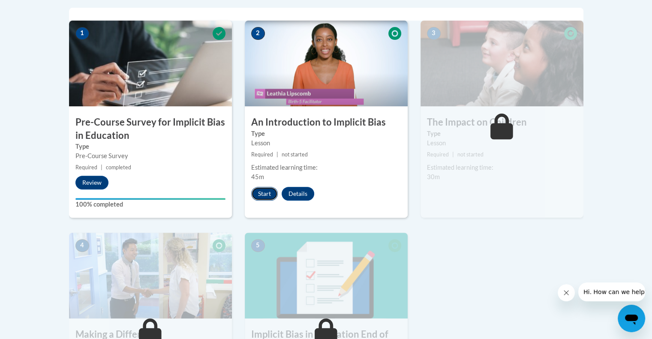
click at [266, 193] on button "Start" at bounding box center [264, 194] width 27 height 14
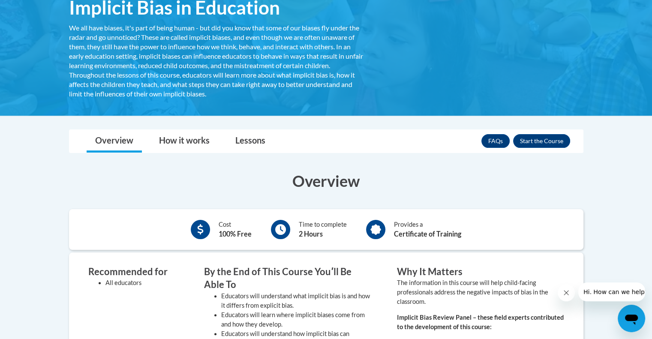
scroll to position [159, 0]
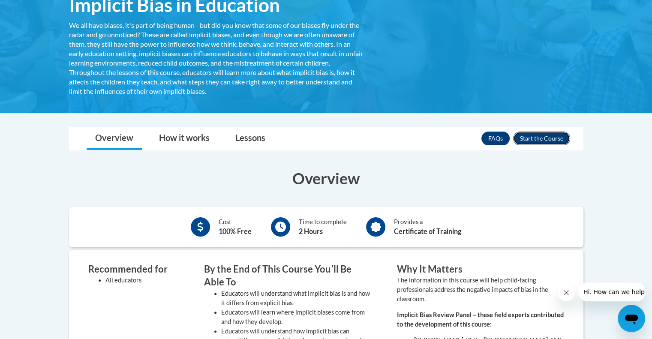
click at [544, 140] on button "Enroll" at bounding box center [541, 139] width 57 height 14
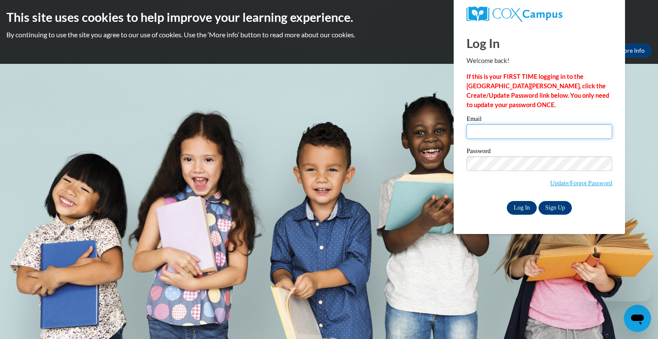
type input "[EMAIL_ADDRESS][DOMAIN_NAME]"
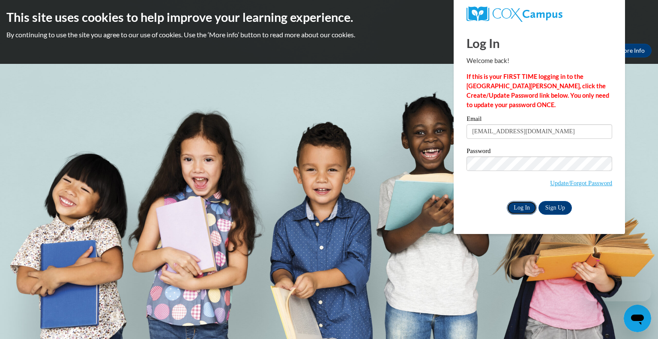
click at [515, 203] on input "Log In" at bounding box center [522, 208] width 30 height 14
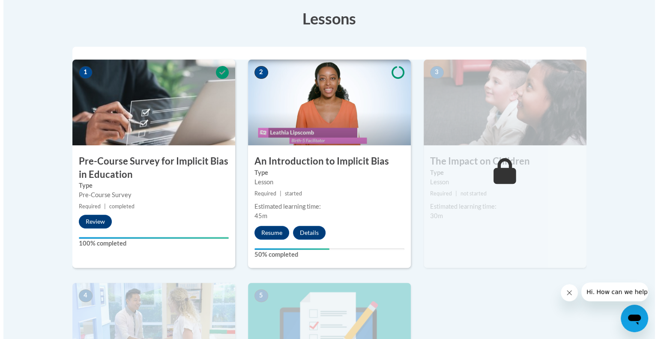
scroll to position [245, 0]
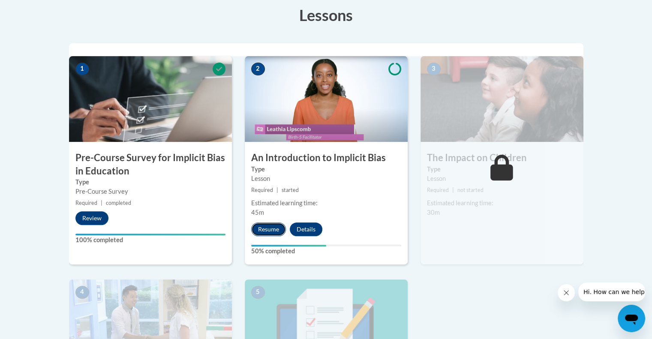
click at [270, 233] on button "Resume" at bounding box center [268, 229] width 35 height 14
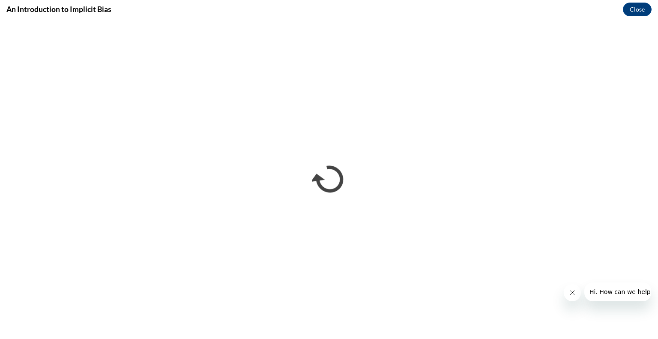
scroll to position [0, 0]
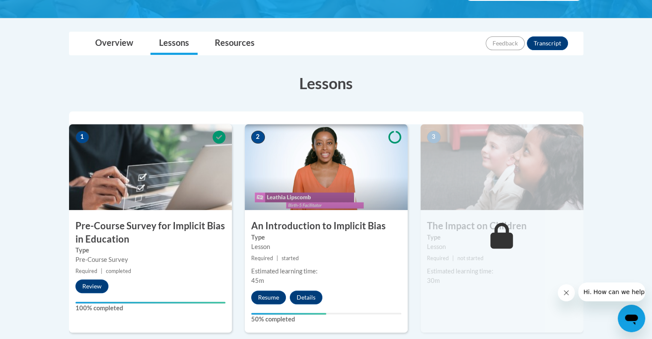
scroll to position [178, 0]
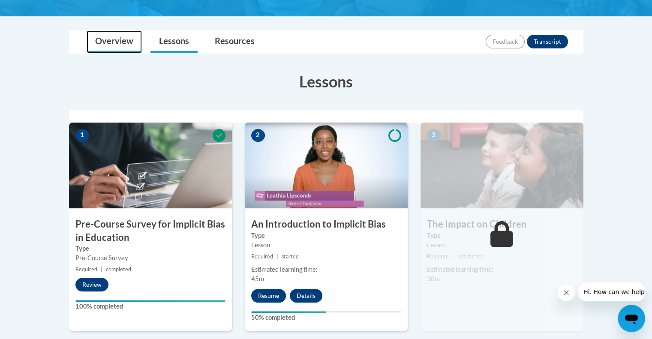
click at [127, 44] on link "Overview" at bounding box center [114, 41] width 55 height 23
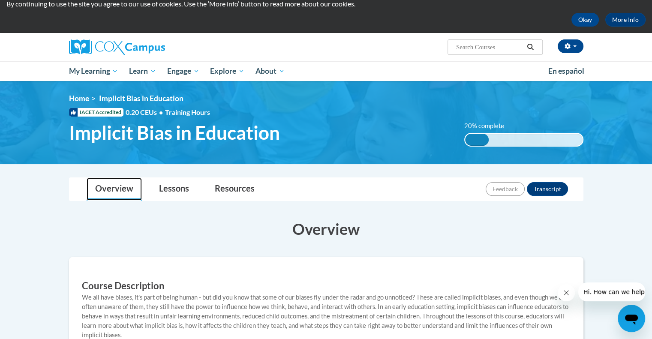
scroll to position [31, 0]
click at [167, 189] on link "Lessons" at bounding box center [173, 189] width 47 height 23
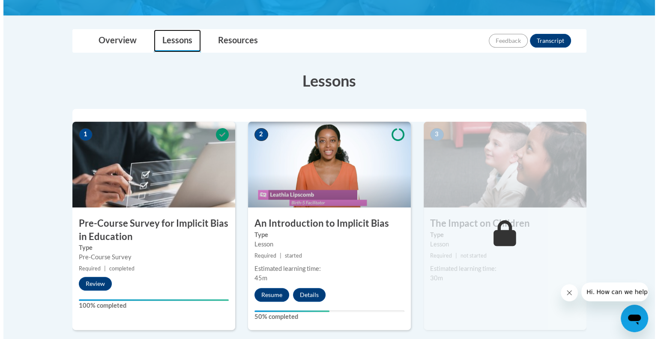
scroll to position [207, 0]
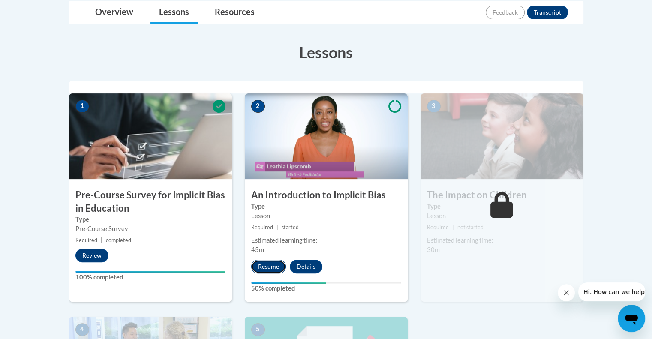
click at [262, 271] on button "Resume" at bounding box center [268, 267] width 35 height 14
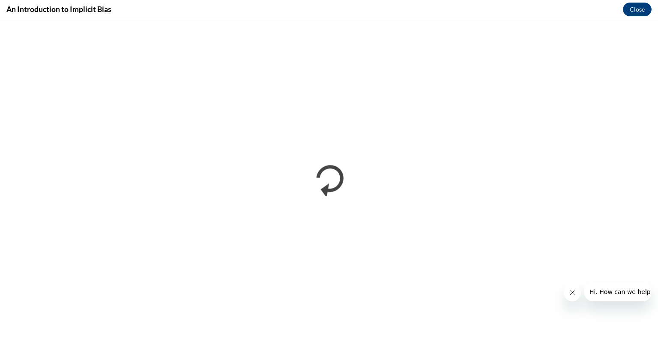
scroll to position [0, 0]
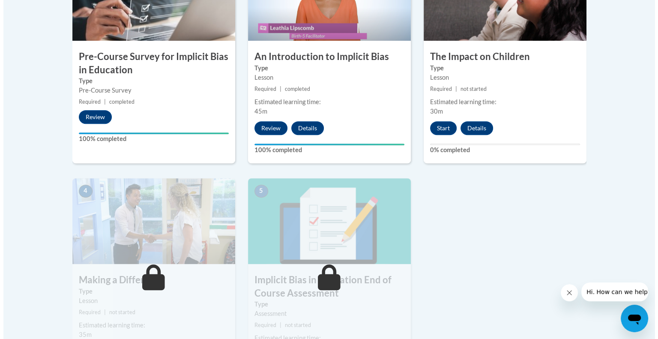
scroll to position [347, 0]
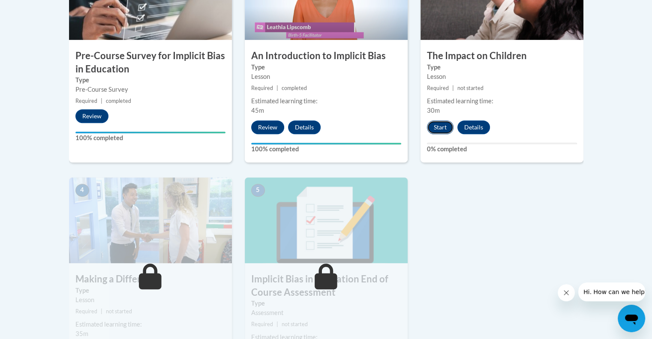
click at [445, 129] on button "Start" at bounding box center [440, 127] width 27 height 14
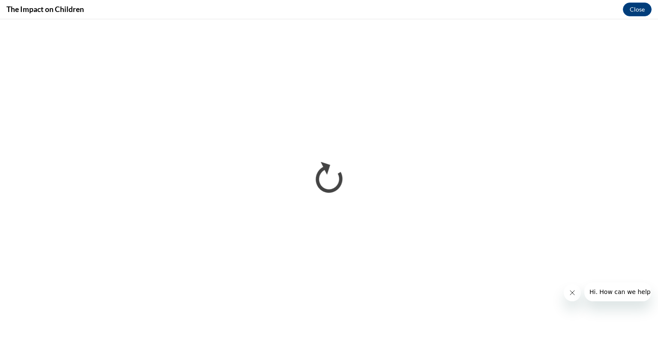
scroll to position [0, 0]
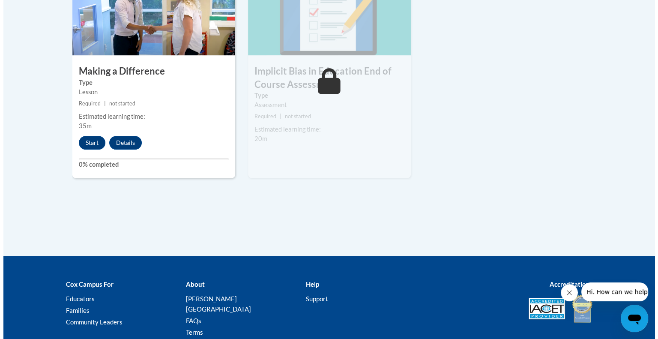
scroll to position [552, 0]
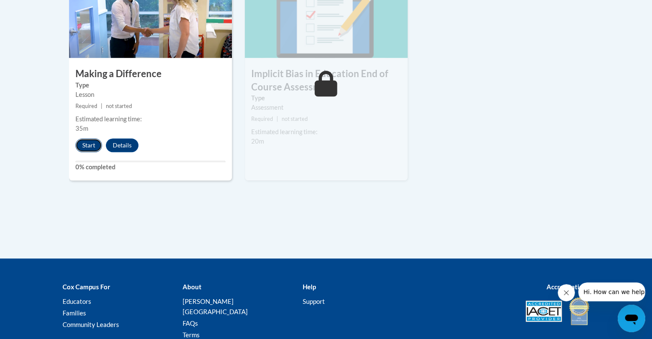
click at [89, 149] on button "Start" at bounding box center [88, 145] width 27 height 14
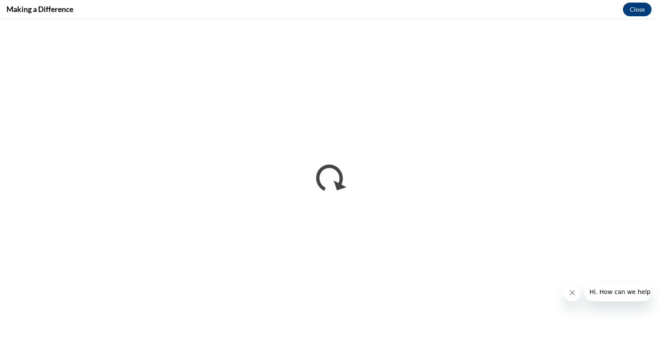
scroll to position [0, 0]
click at [470, 21] on iframe "</div></body> </html>" at bounding box center [329, 179] width 658 height 320
